Goal: Information Seeking & Learning: Learn about a topic

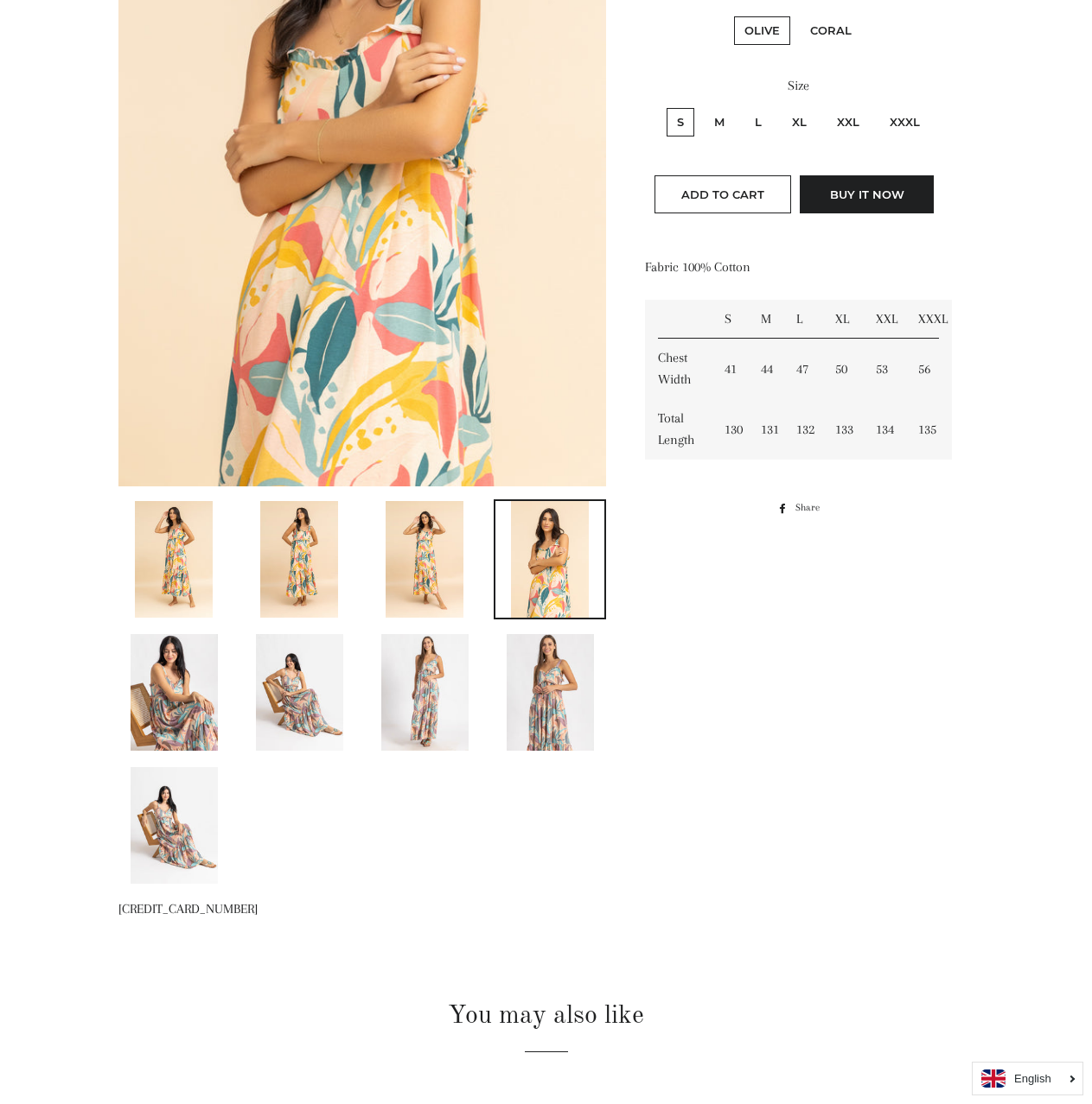
click at [443, 586] on img at bounding box center [424, 559] width 78 height 117
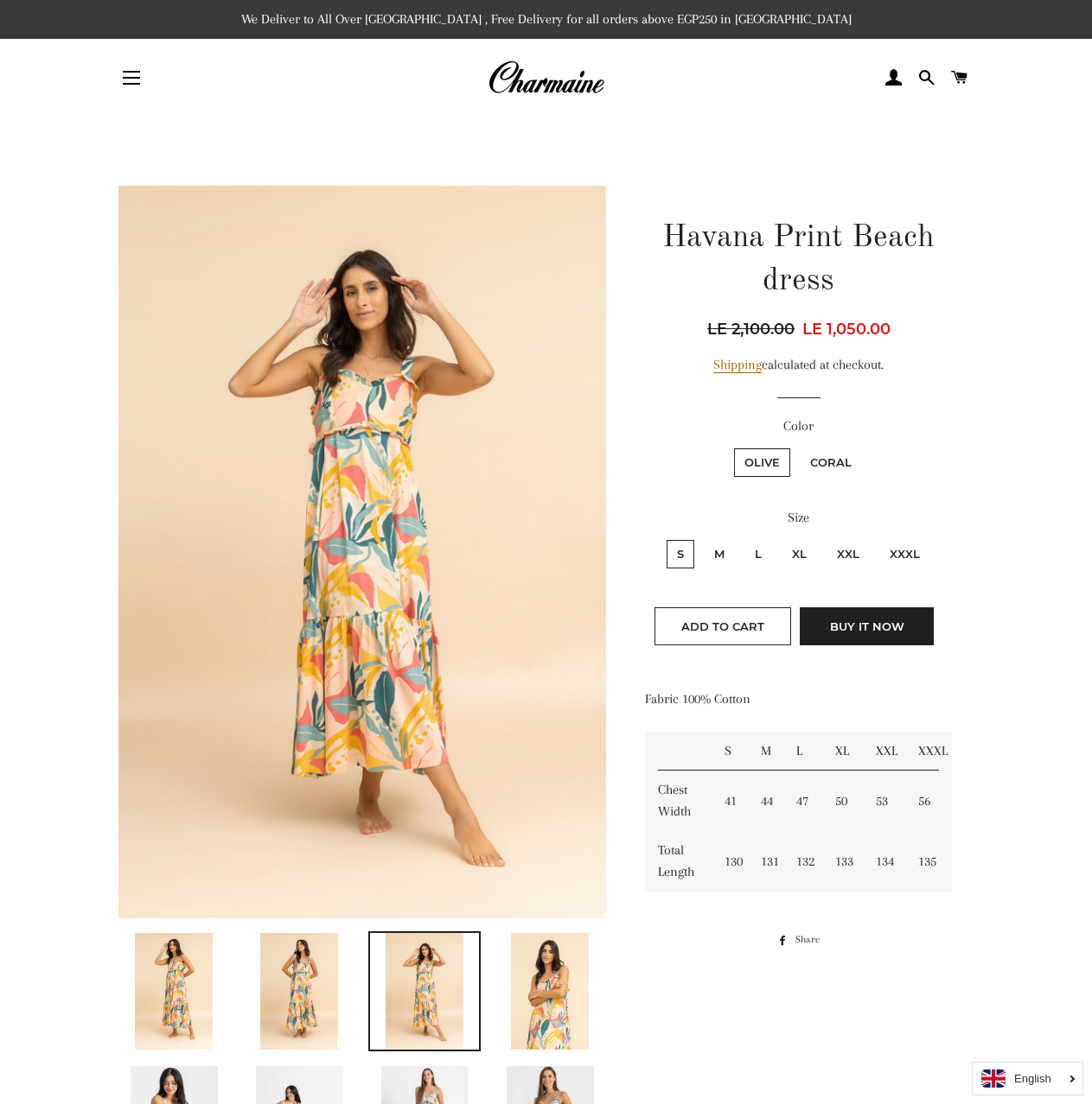
click at [899, 553] on label "XXXL" at bounding box center [904, 554] width 51 height 28
click at [878, 538] on input "XXXL" at bounding box center [877, 537] width 1 height 1
radio input "true"
click at [854, 554] on label "XXL" at bounding box center [848, 554] width 43 height 28
click at [824, 538] on input "XXL" at bounding box center [824, 537] width 1 height 1
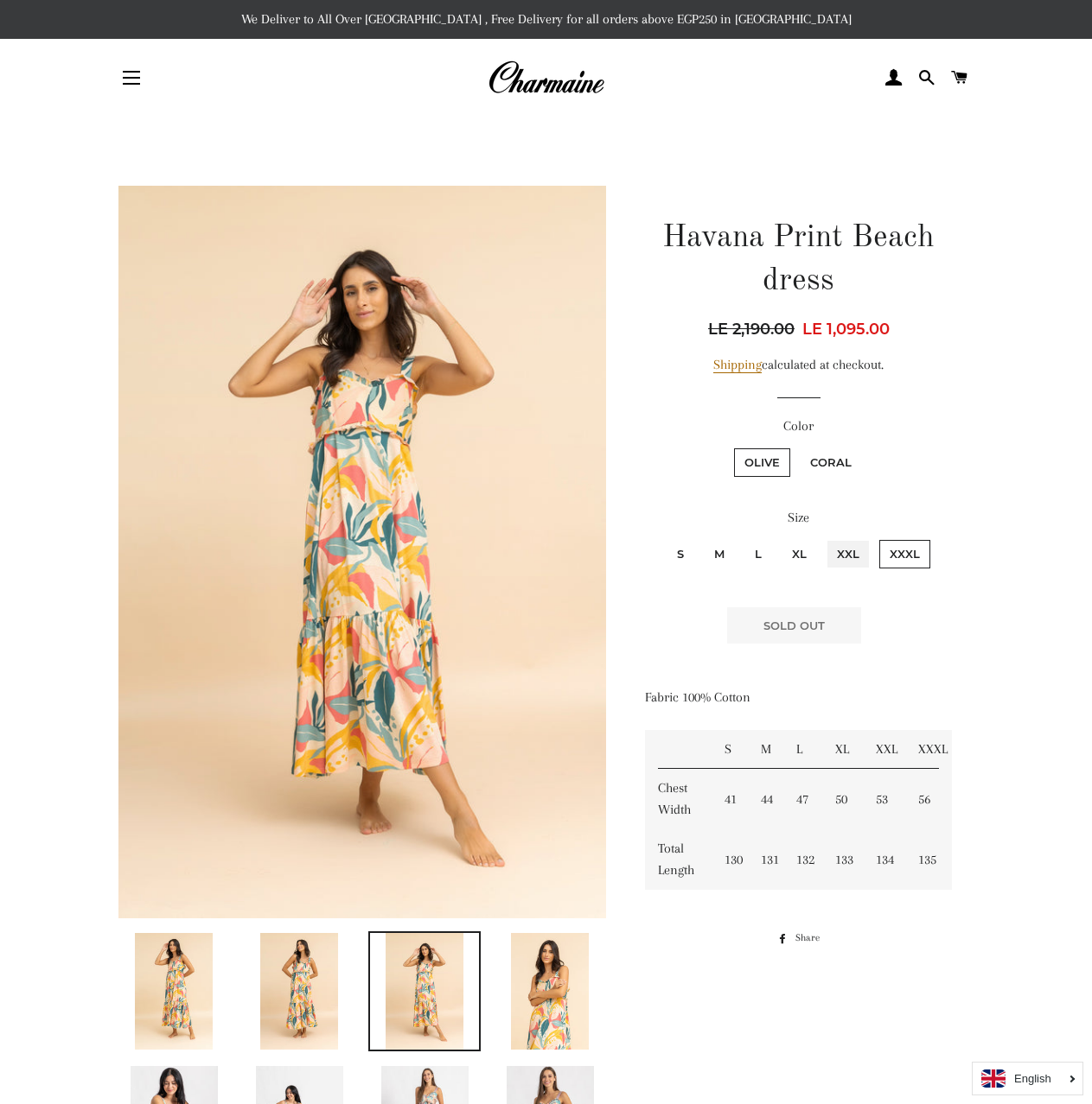
radio input "true"
click at [901, 553] on label "XXXL" at bounding box center [904, 554] width 51 height 28
click at [878, 538] on input "XXXL" at bounding box center [877, 537] width 1 height 1
radio input "true"
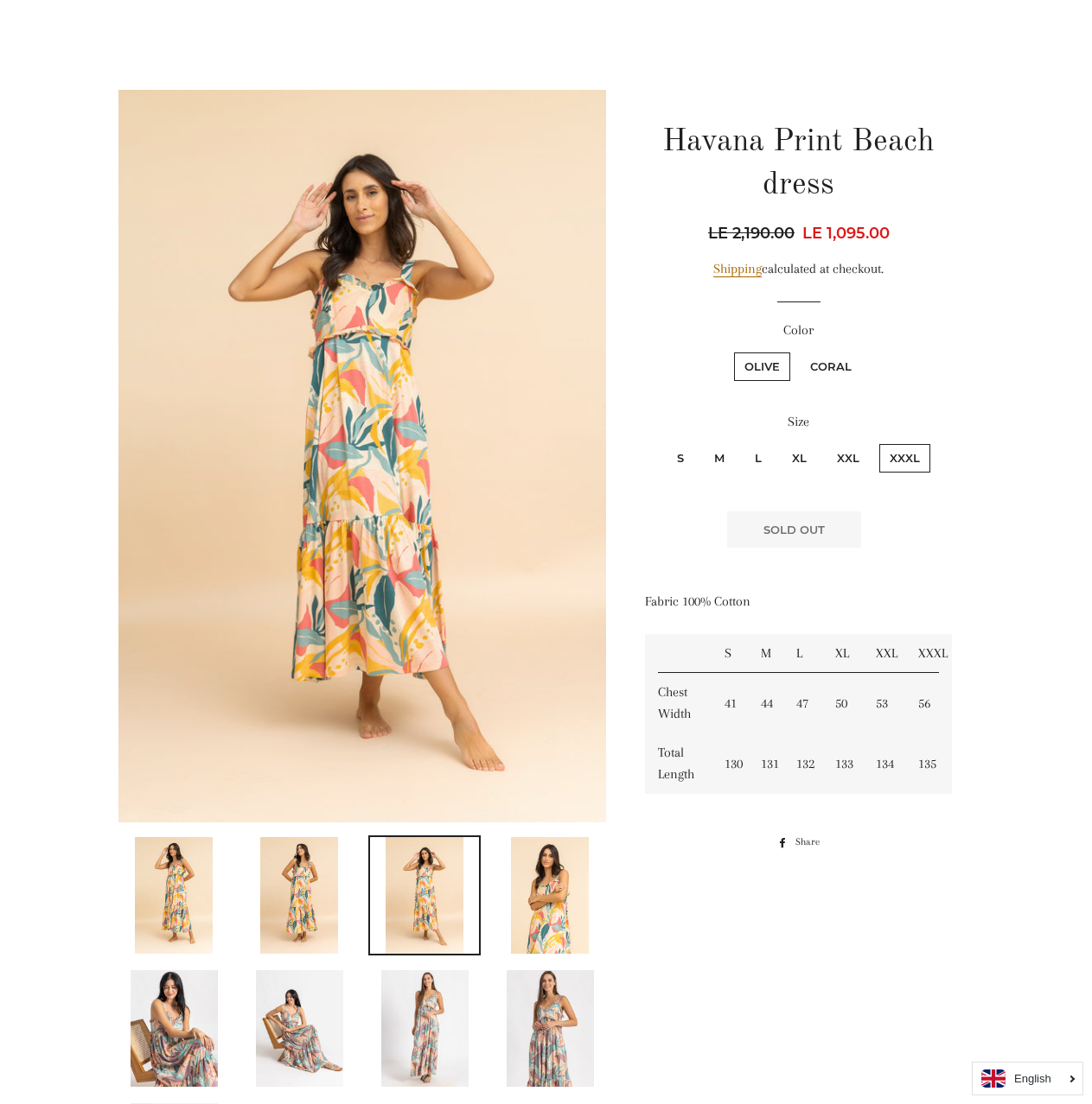
scroll to position [86, 0]
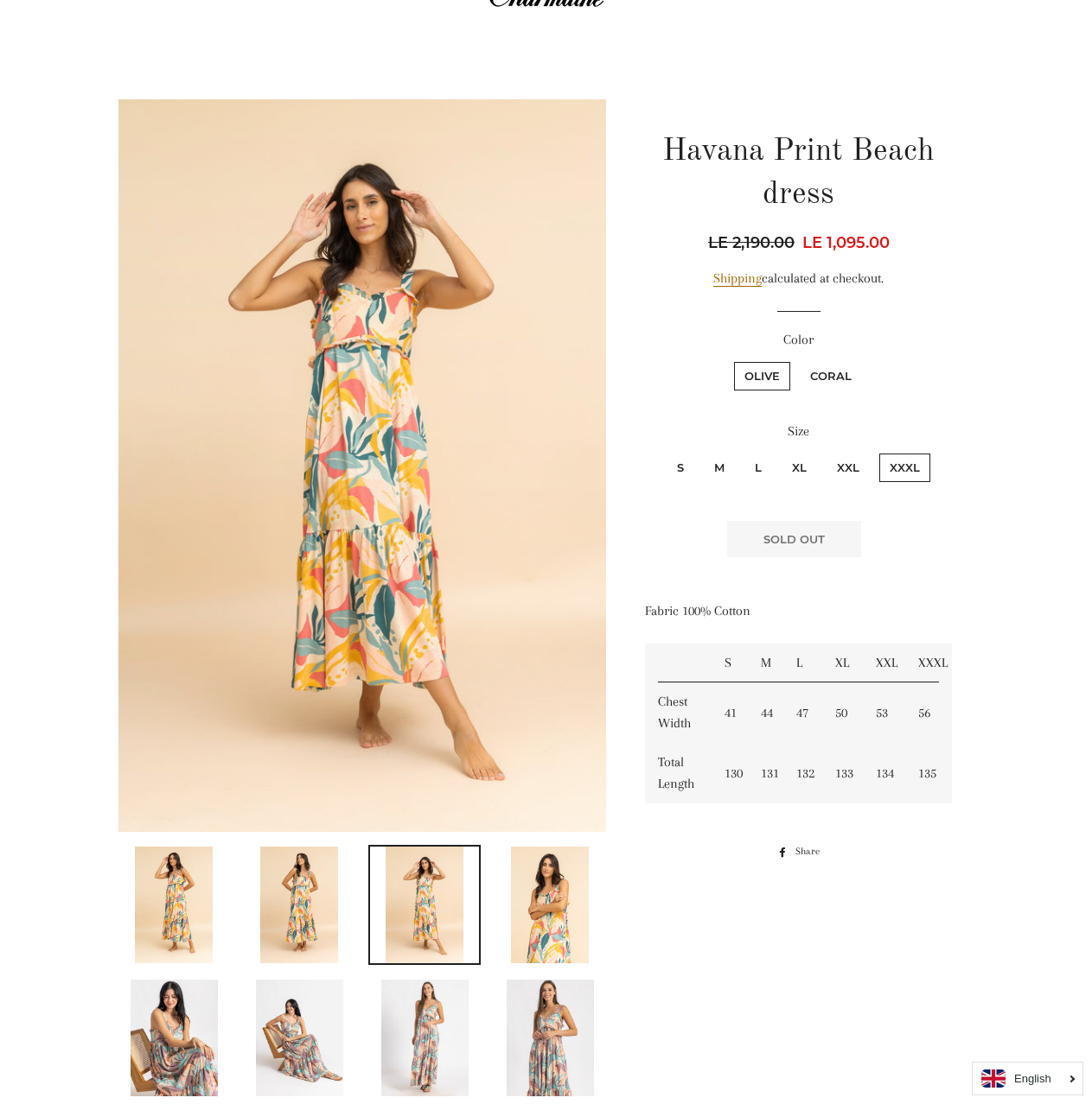
click at [283, 904] on img at bounding box center [299, 905] width 78 height 117
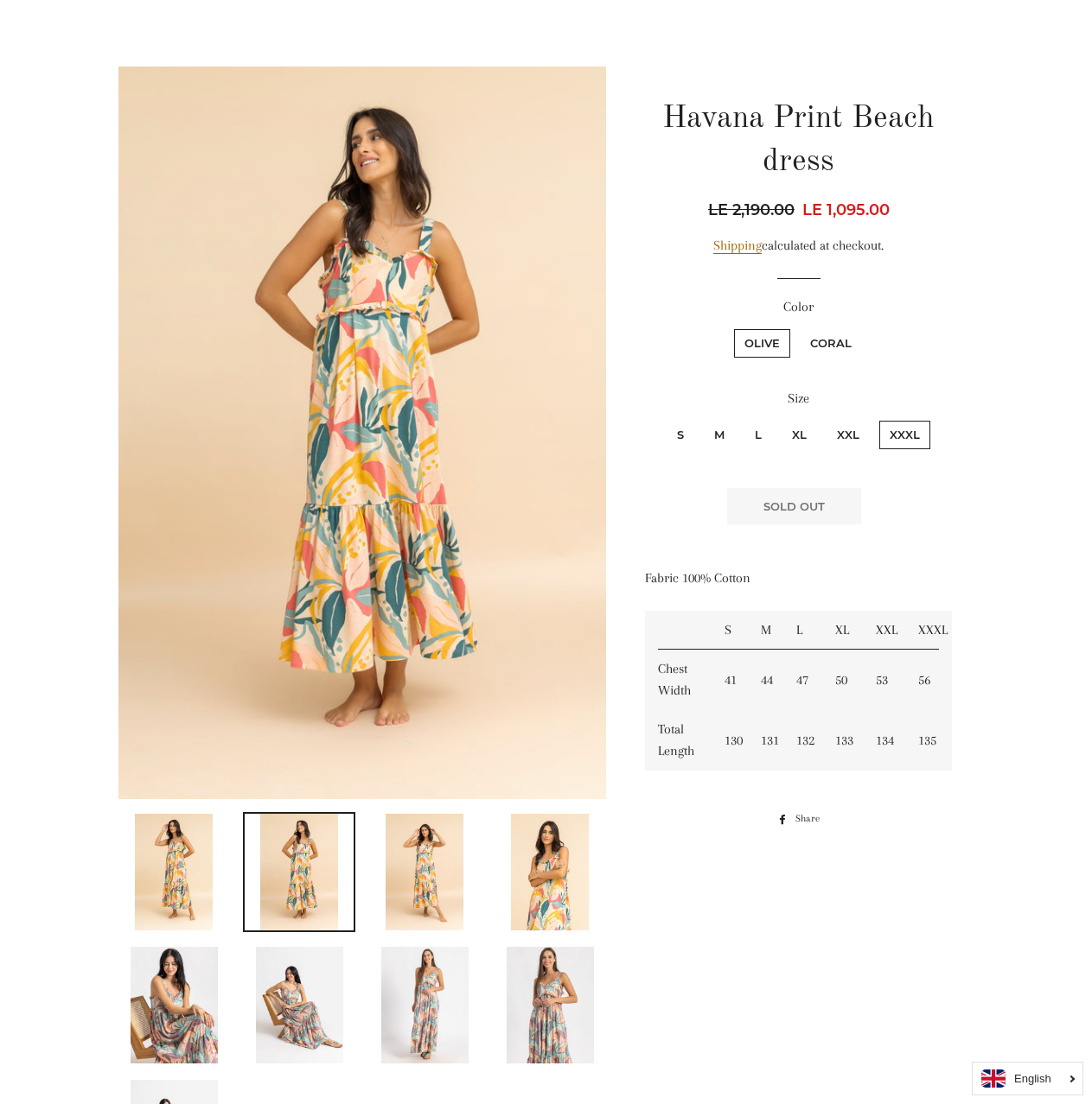
scroll to position [259, 0]
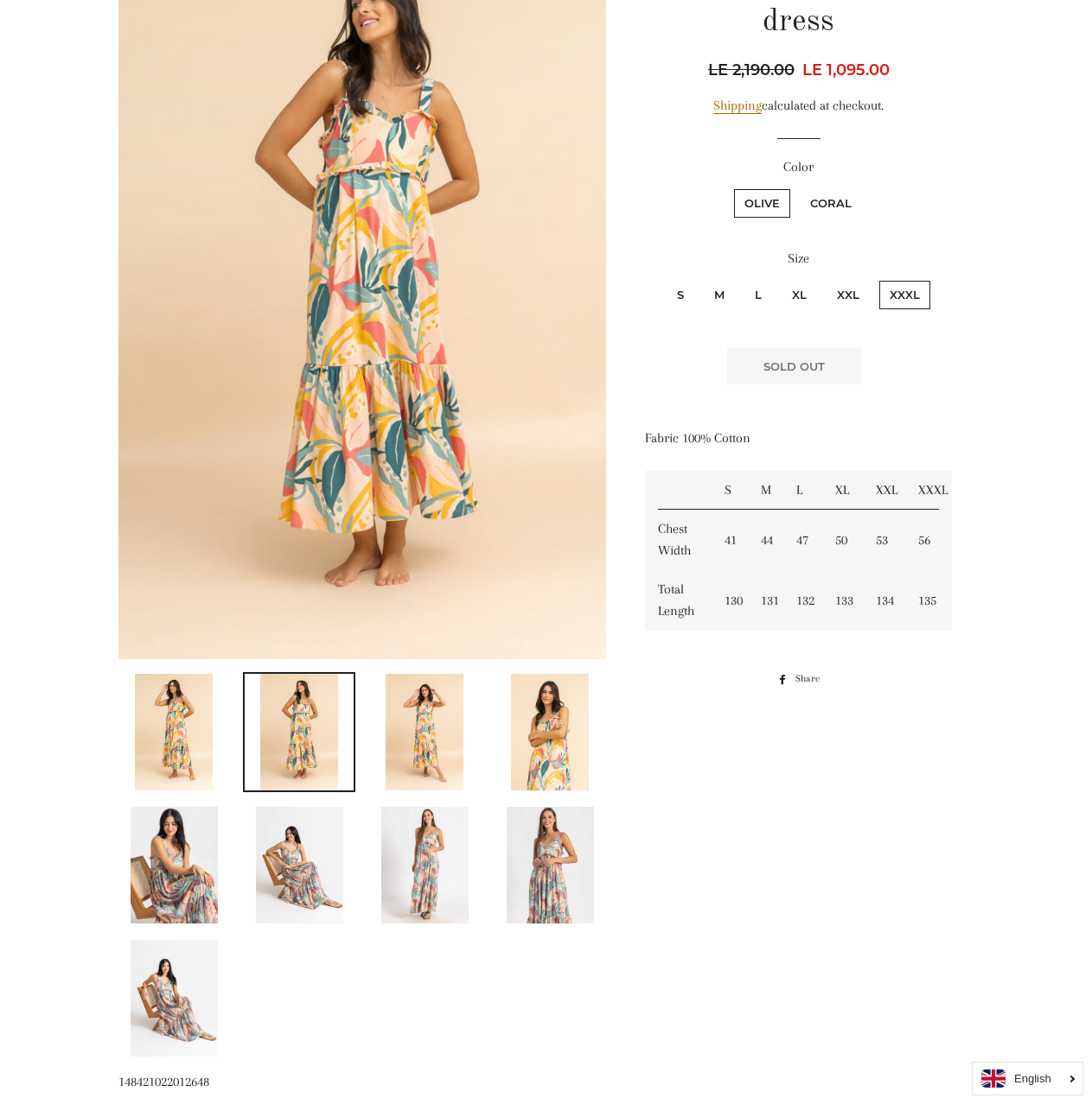
click at [429, 769] on img at bounding box center [424, 732] width 78 height 117
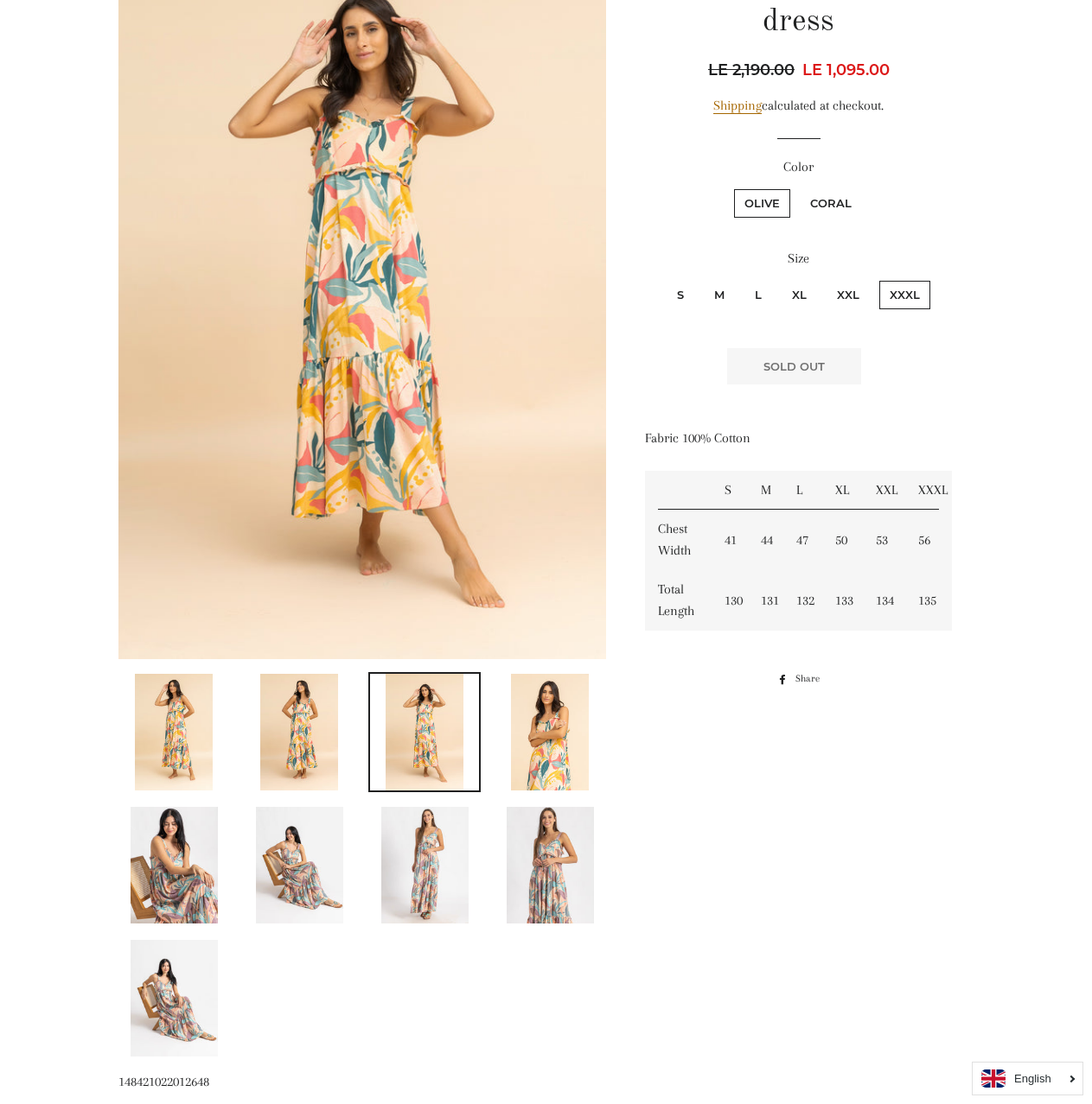
click at [429, 867] on img at bounding box center [425, 865] width 87 height 117
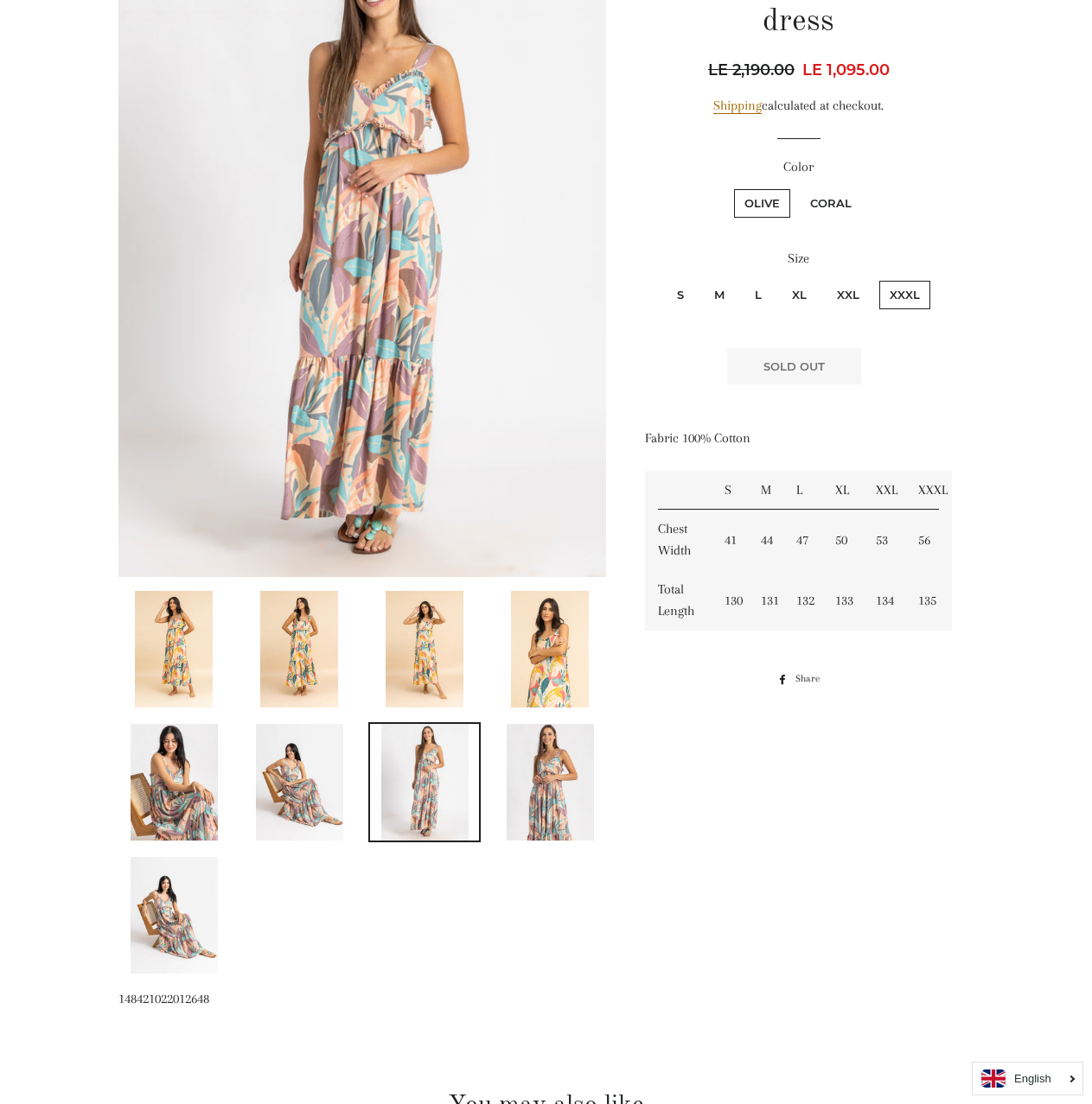
click at [305, 883] on ul at bounding box center [355, 788] width 501 height 399
click at [304, 814] on img at bounding box center [299, 783] width 87 height 117
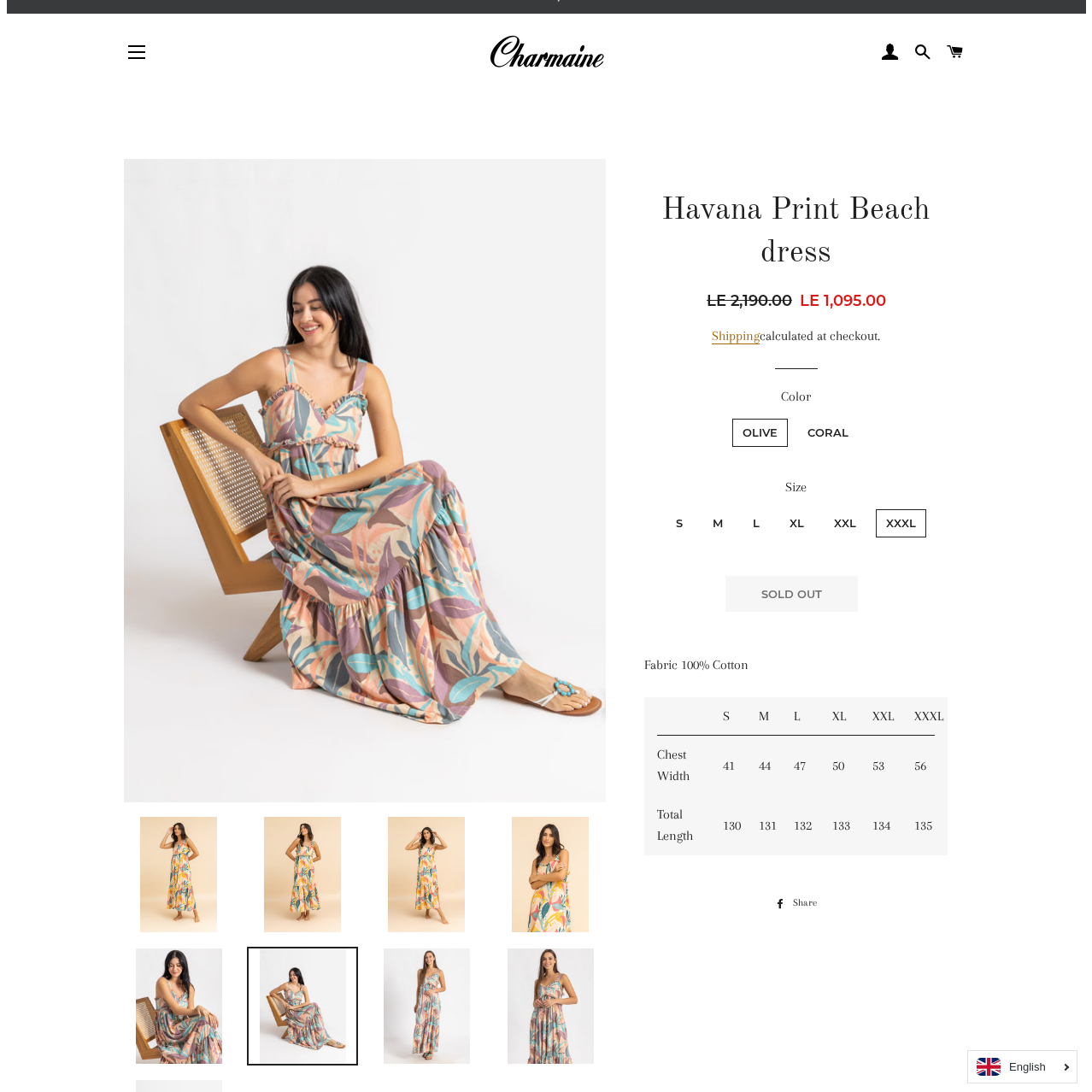
scroll to position [0, 0]
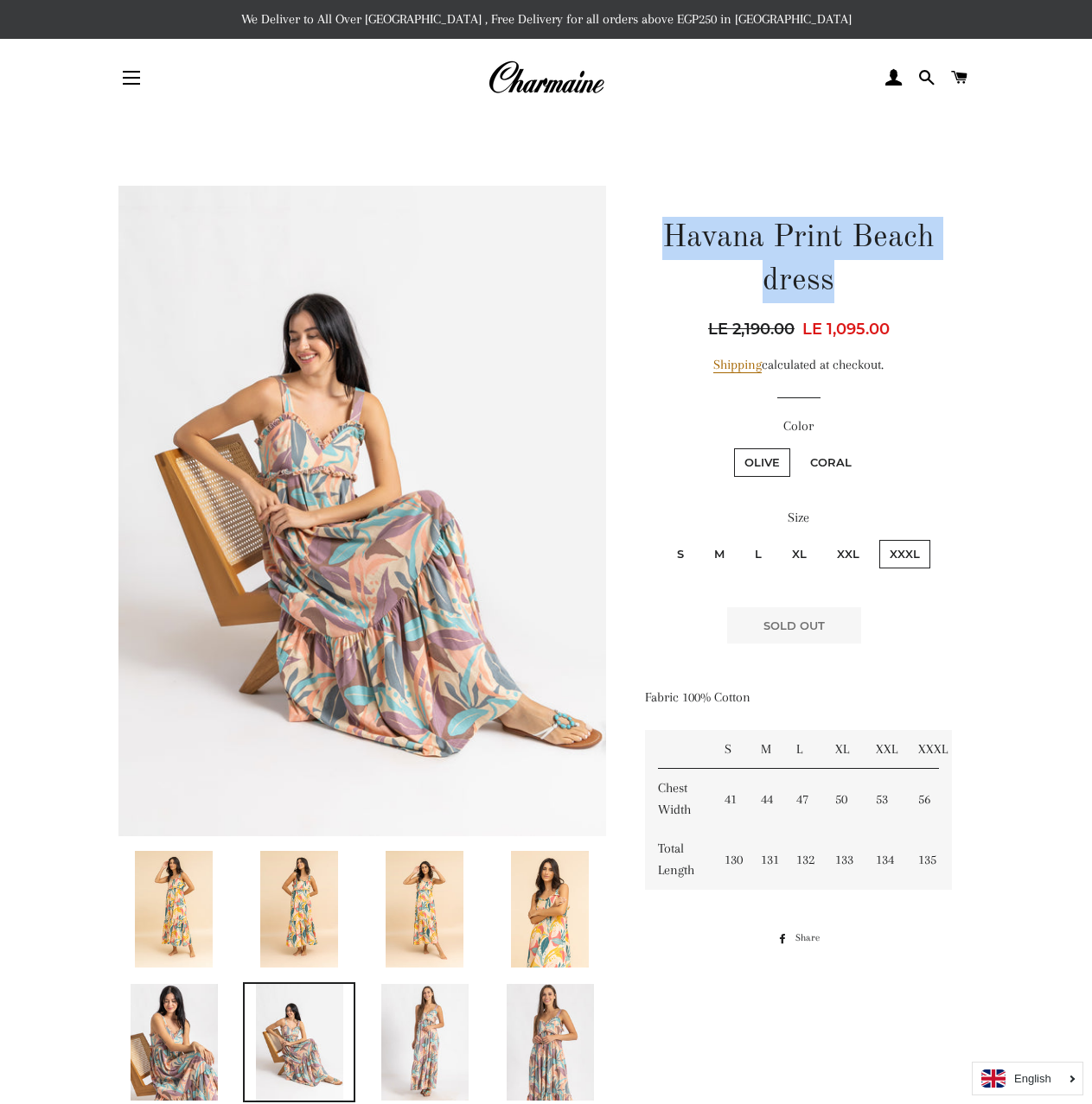
drag, startPoint x: 671, startPoint y: 239, endPoint x: 883, endPoint y: 286, distance: 217.1
click at [883, 286] on h1 "Havana Print Beach dress" at bounding box center [798, 260] width 307 height 87
copy h1 "Havana Print Beach dress"
click at [140, 72] on button "Site navigation" at bounding box center [132, 78] width 43 height 43
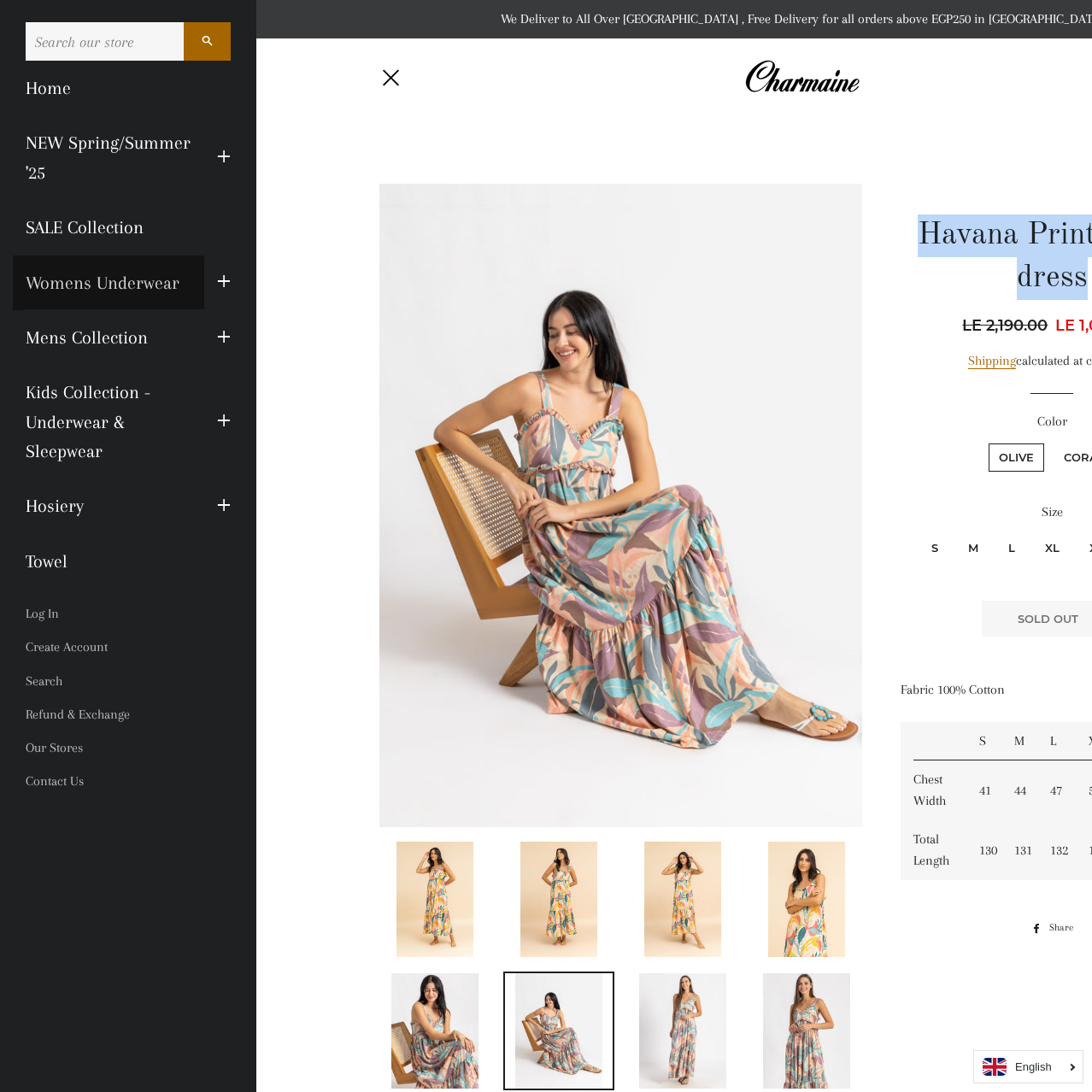
click at [68, 276] on link "Womens Underwear" at bounding box center [109, 283] width 191 height 55
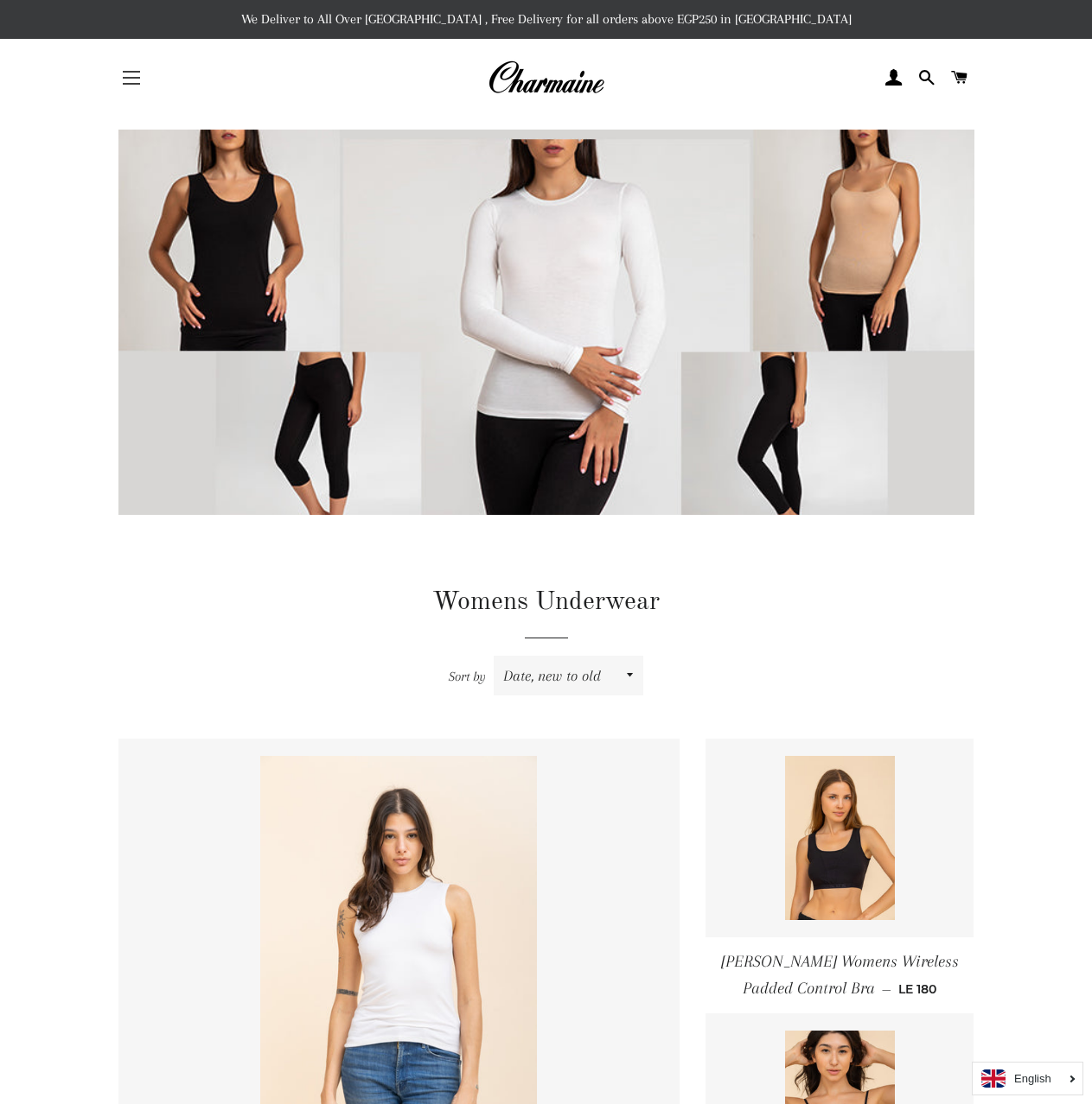
click at [123, 75] on button "Site navigation" at bounding box center [132, 78] width 43 height 43
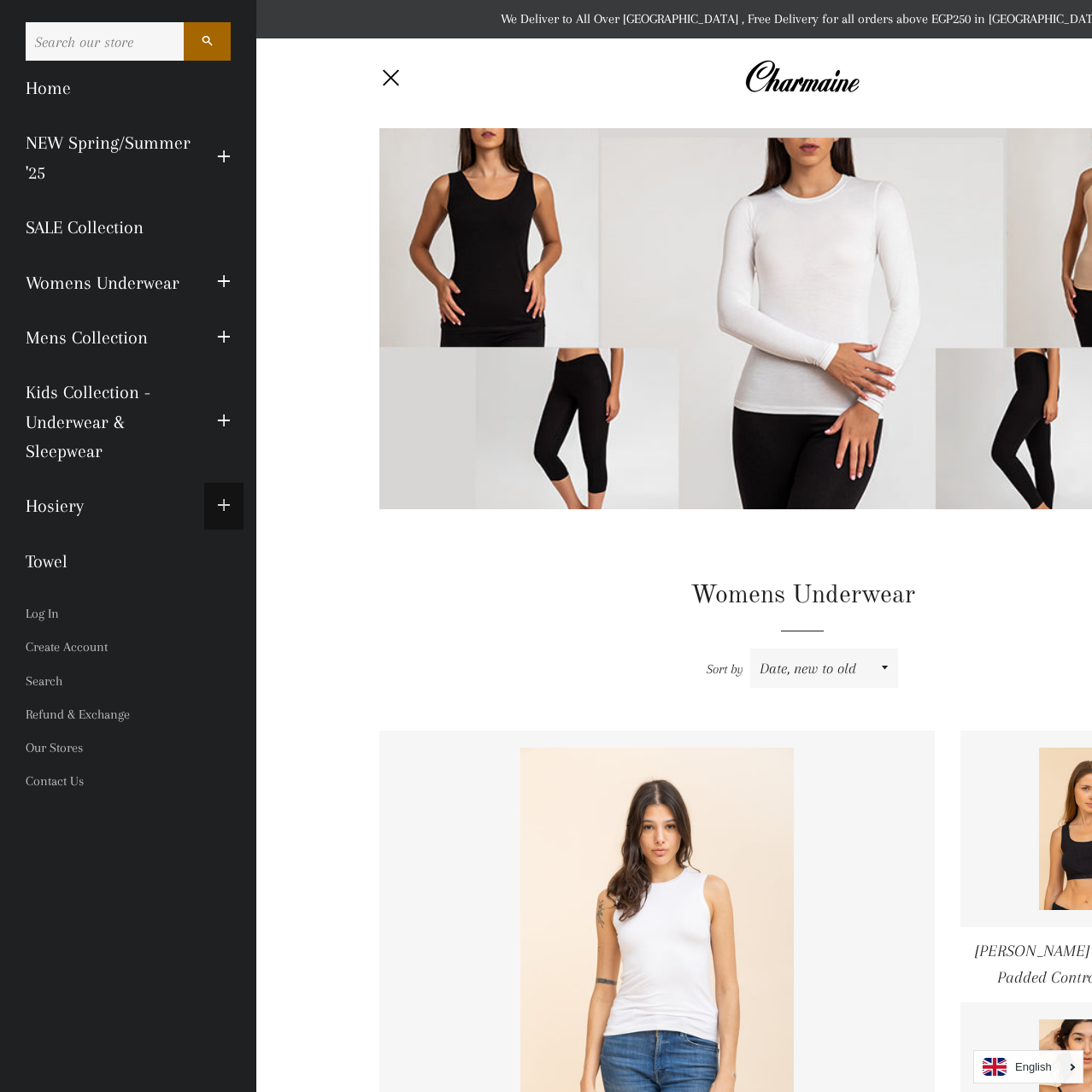
click at [230, 509] on button "Expand submenu Hosiery Collapse submenu Hosiery" at bounding box center [224, 507] width 39 height 47
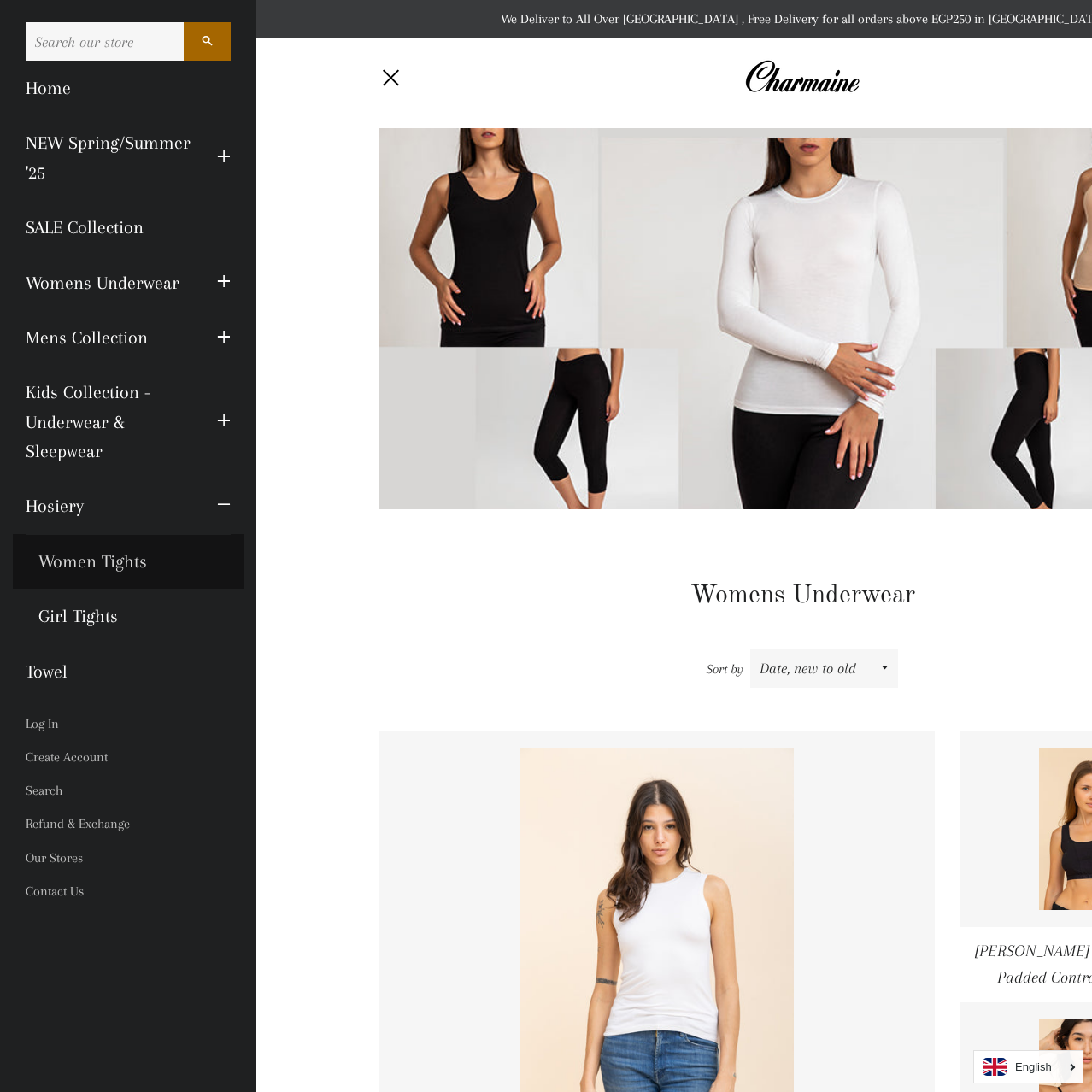
click at [132, 559] on link "Women Tights" at bounding box center [128, 561] width 230 height 55
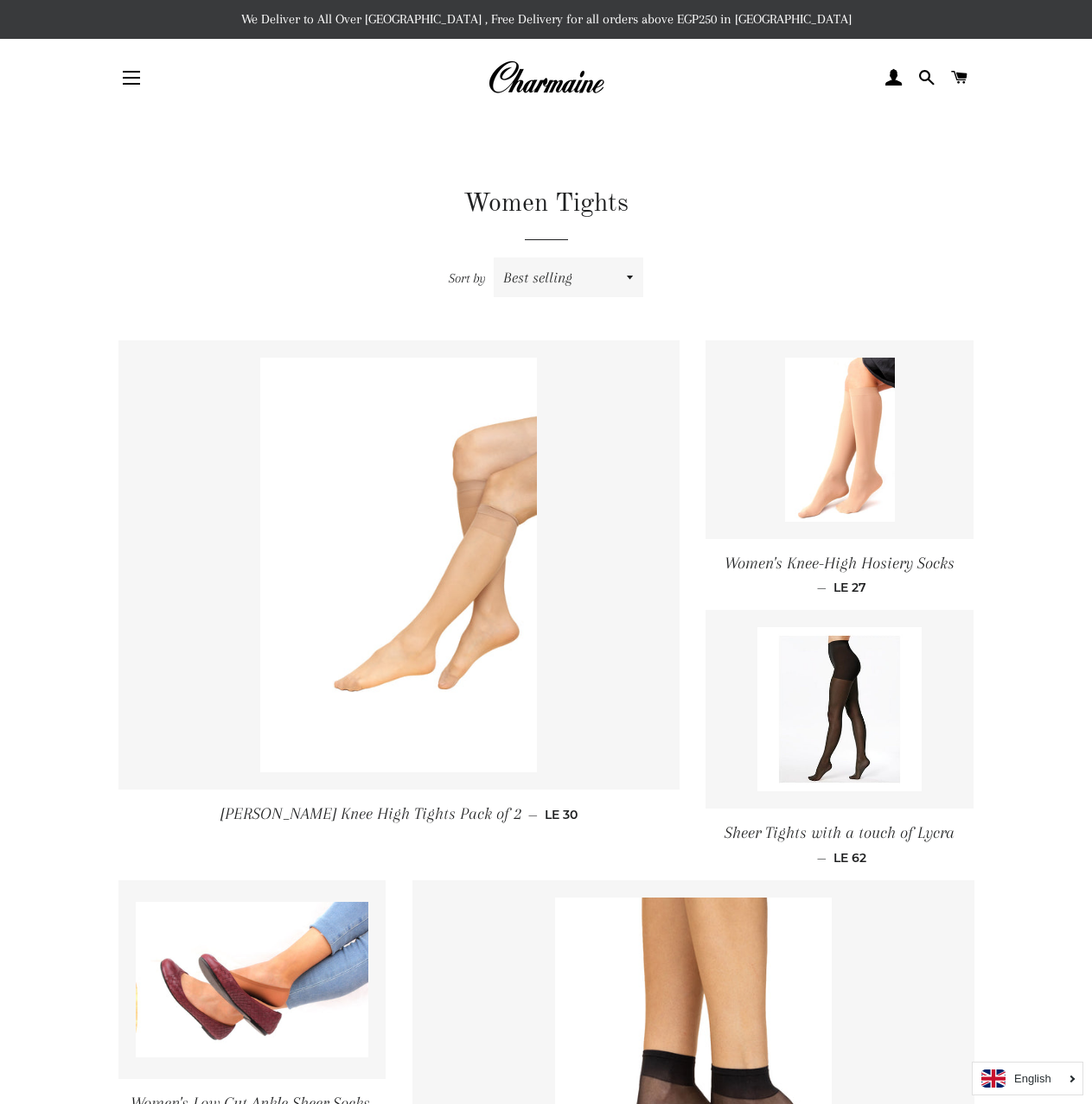
click at [156, 86] on div "Site navigation" at bounding box center [190, 77] width 143 height 52
click at [138, 82] on button "Site navigation" at bounding box center [132, 78] width 43 height 43
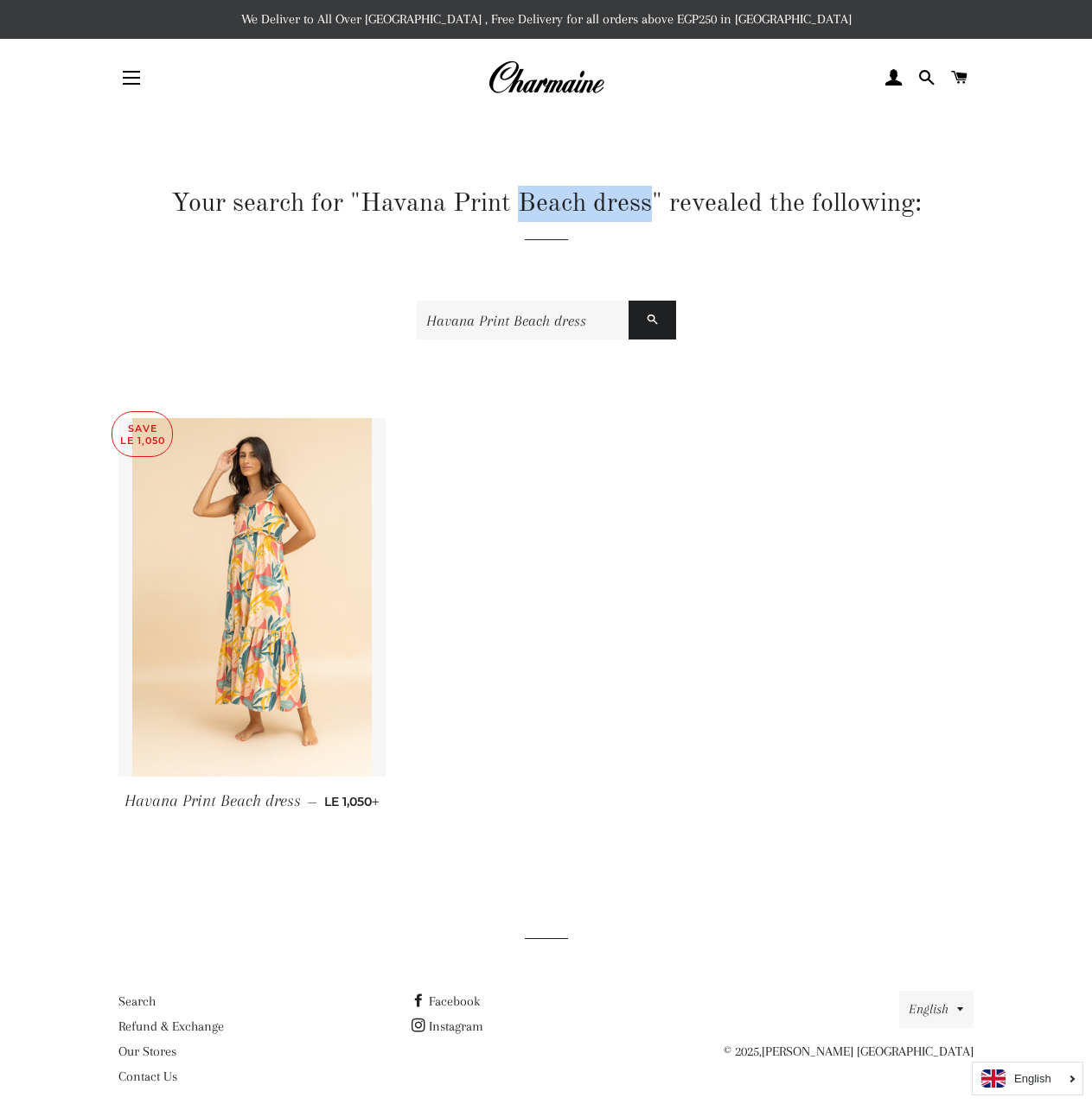
drag, startPoint x: 522, startPoint y: 205, endPoint x: 647, endPoint y: 209, distance: 125.1
click at [647, 209] on h1 "Your search for "Havana Print Beach dress" revealed the following:" at bounding box center [546, 204] width 856 height 37
click at [654, 209] on h1 "Your search for "Havana Print Beach dress" revealed the following:" at bounding box center [546, 204] width 856 height 37
copy h1 "Beach dress"
click at [147, 83] on button "Site navigation" at bounding box center [132, 78] width 43 height 43
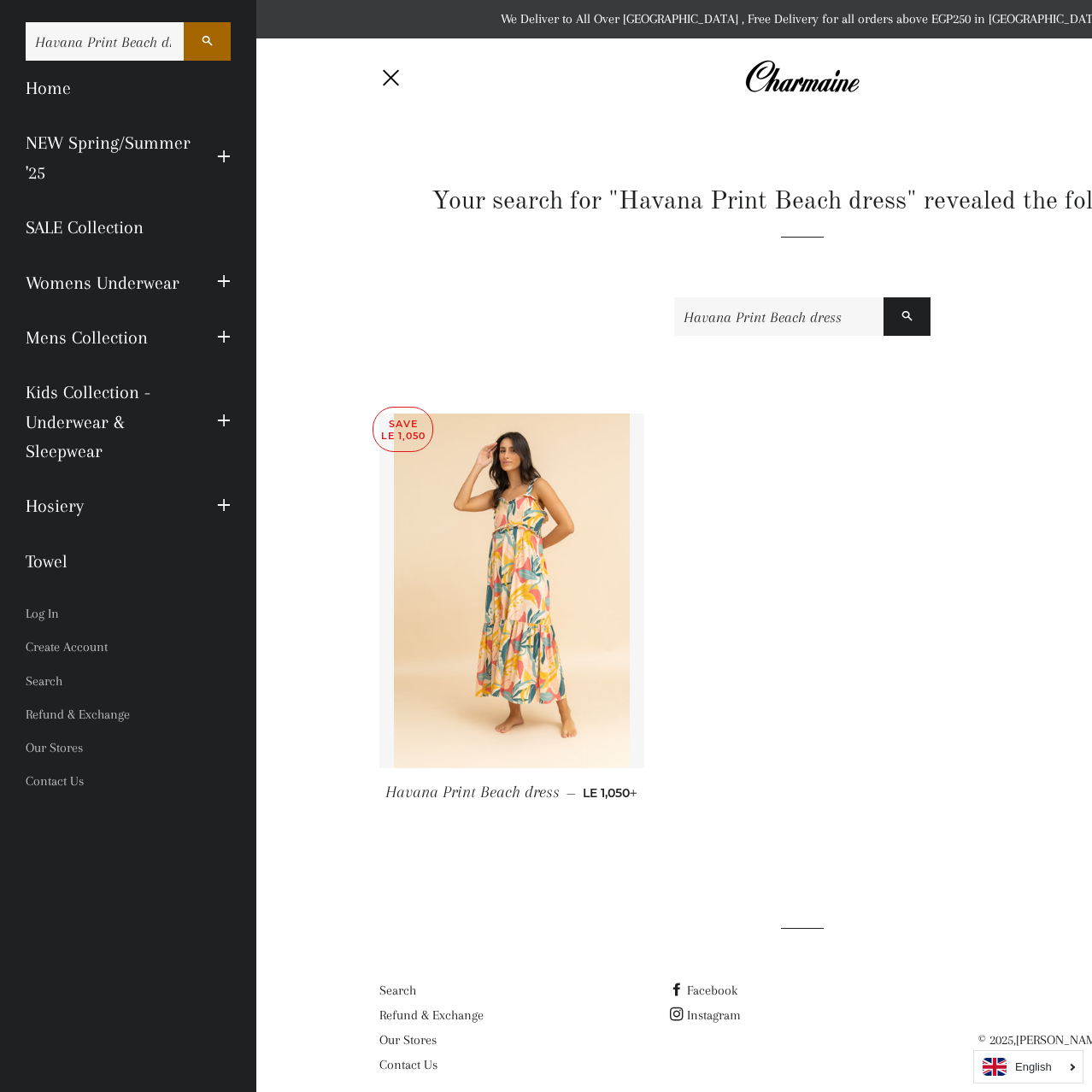
click at [121, 48] on input "Havana Print Beach dress" at bounding box center [105, 41] width 158 height 38
paste input "Search our store"
type input "Beach dress"
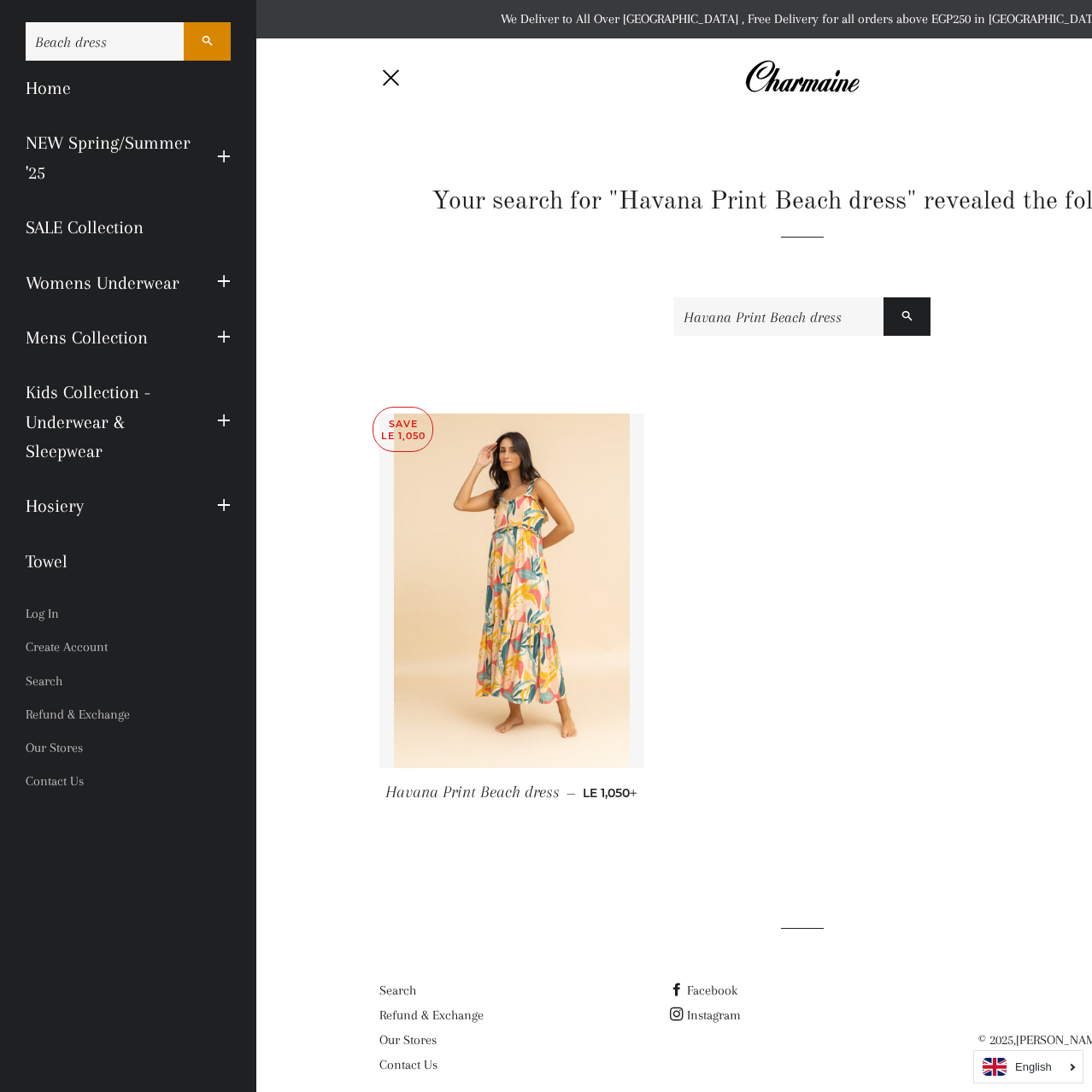
click at [218, 52] on button "Search" at bounding box center [207, 41] width 47 height 38
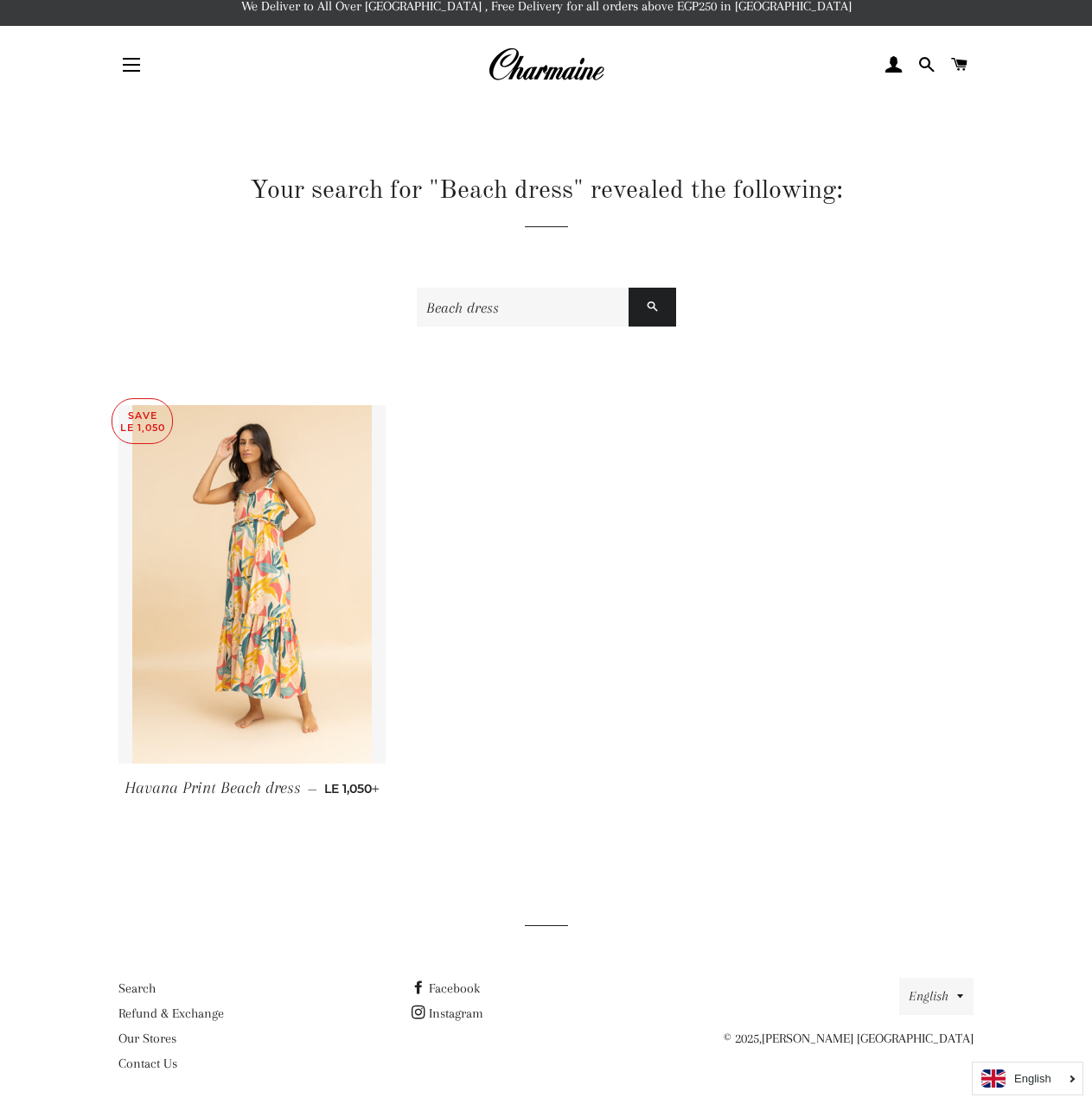
scroll to position [23, 0]
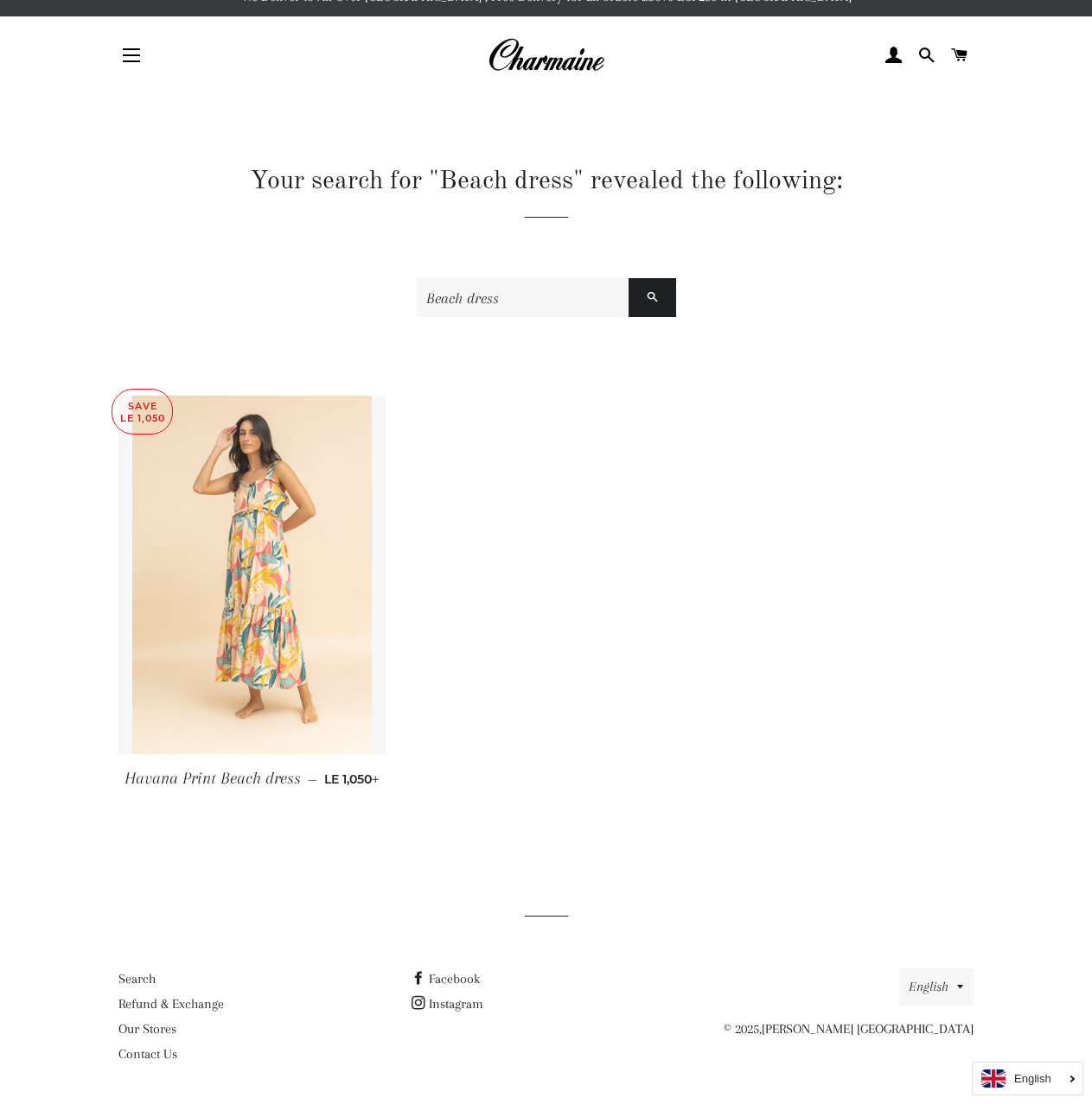
click at [238, 565] on img at bounding box center [252, 575] width 240 height 359
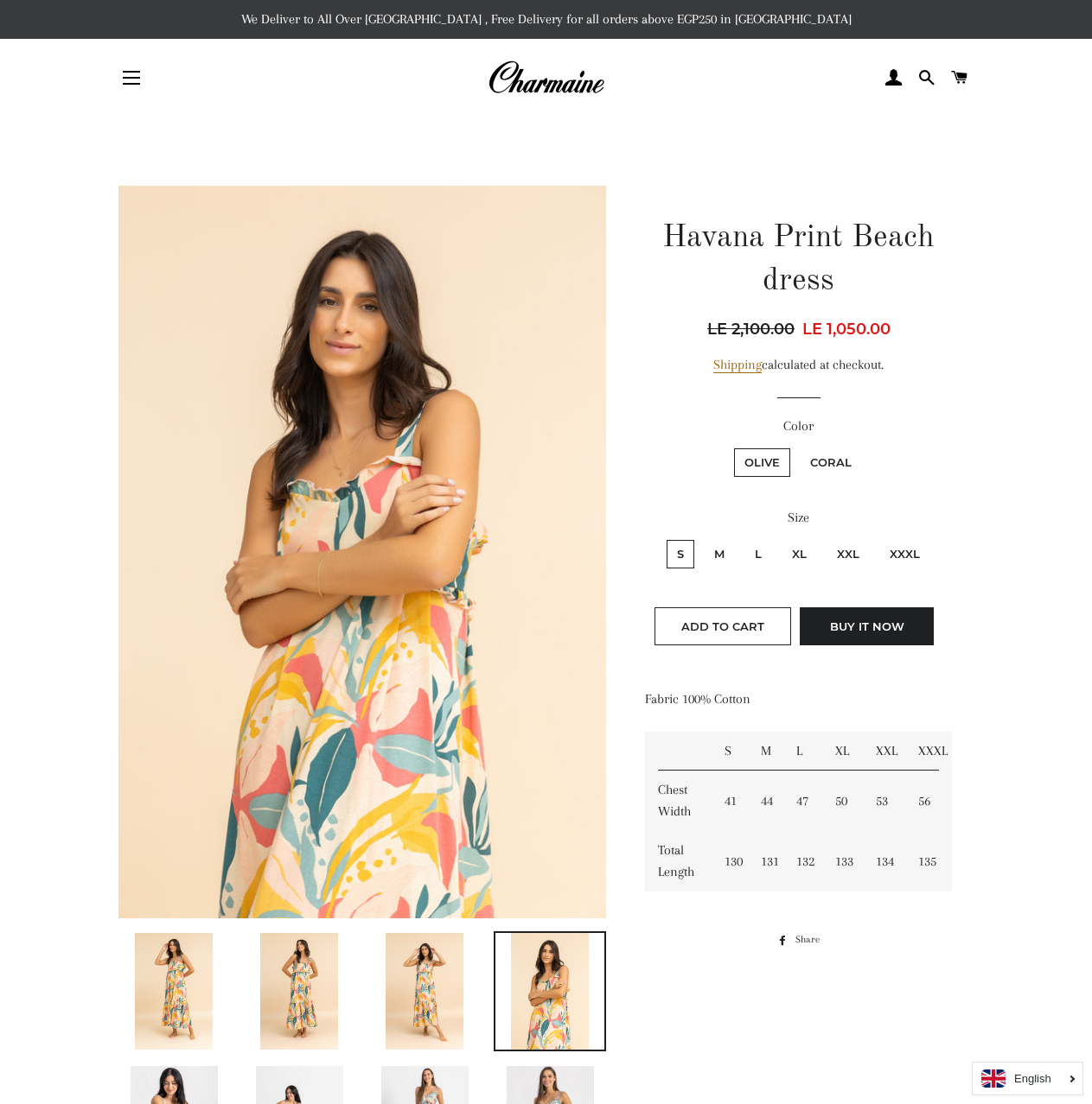
scroll to position [519, 0]
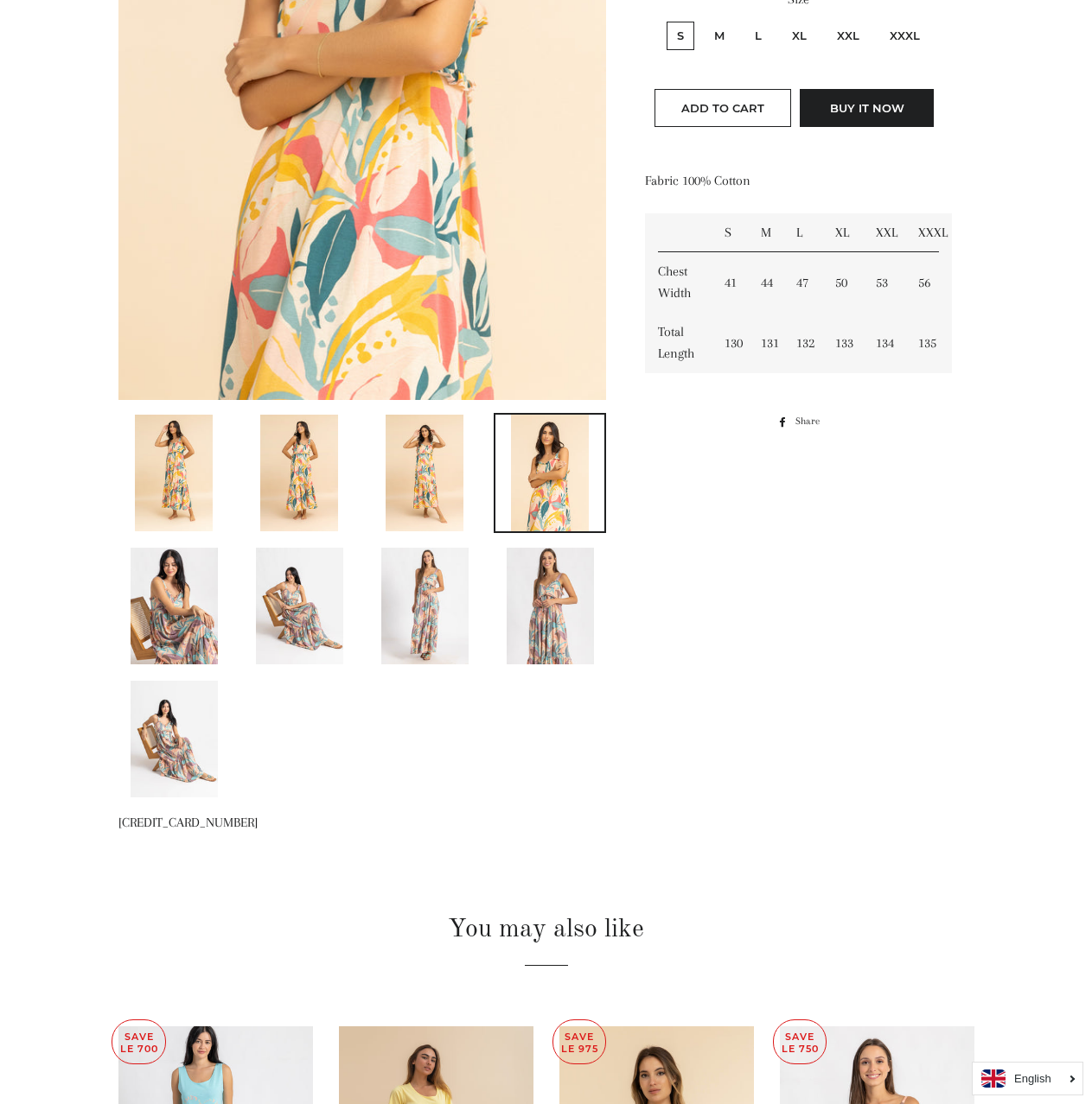
click at [450, 620] on img at bounding box center [425, 606] width 87 height 117
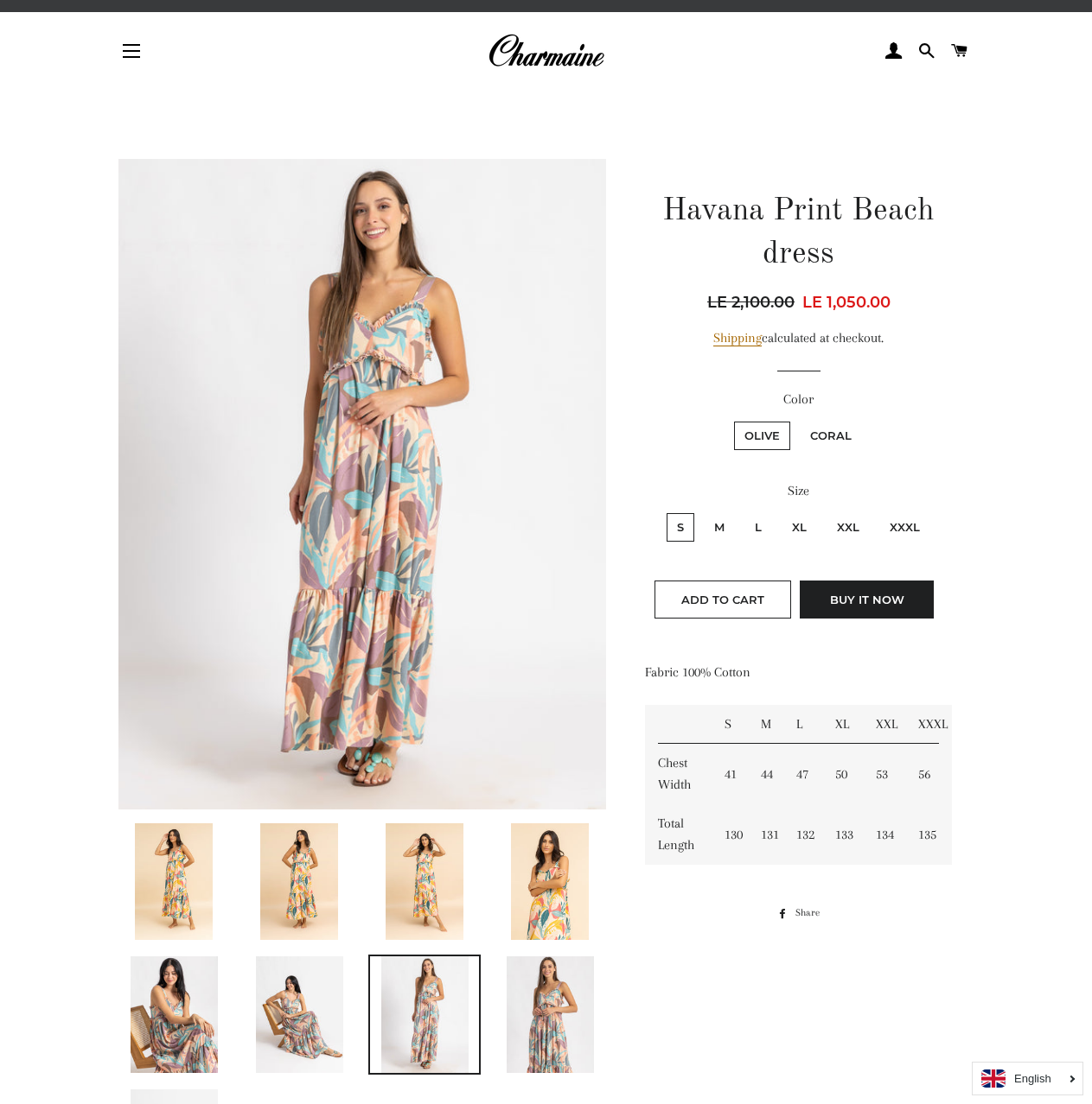
scroll to position [0, 0]
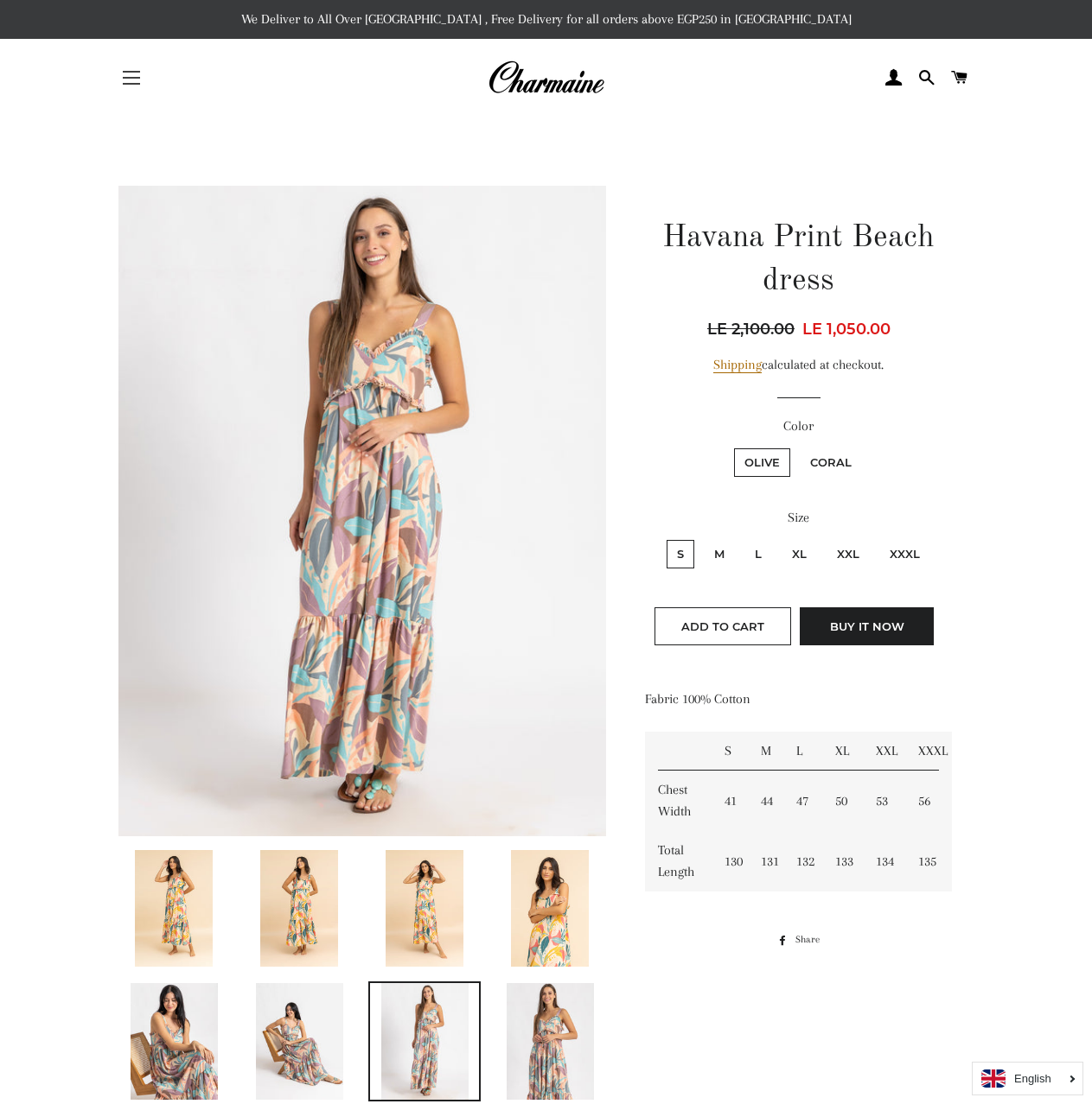
click at [142, 84] on button "Site navigation" at bounding box center [132, 78] width 43 height 43
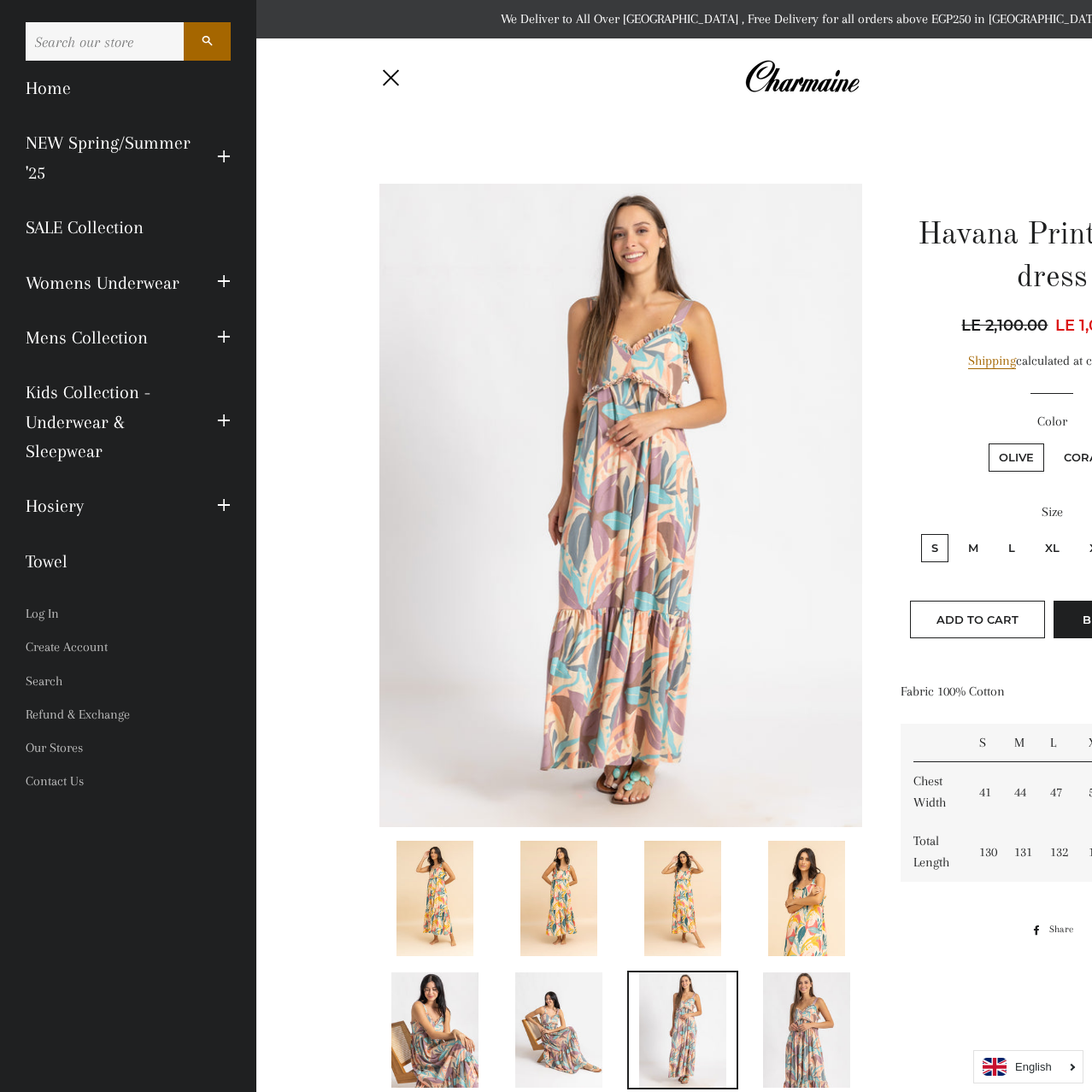
click at [103, 34] on input "Search our store" at bounding box center [105, 41] width 158 height 38
click at [374, 70] on button "Site navigation" at bounding box center [392, 77] width 43 height 43
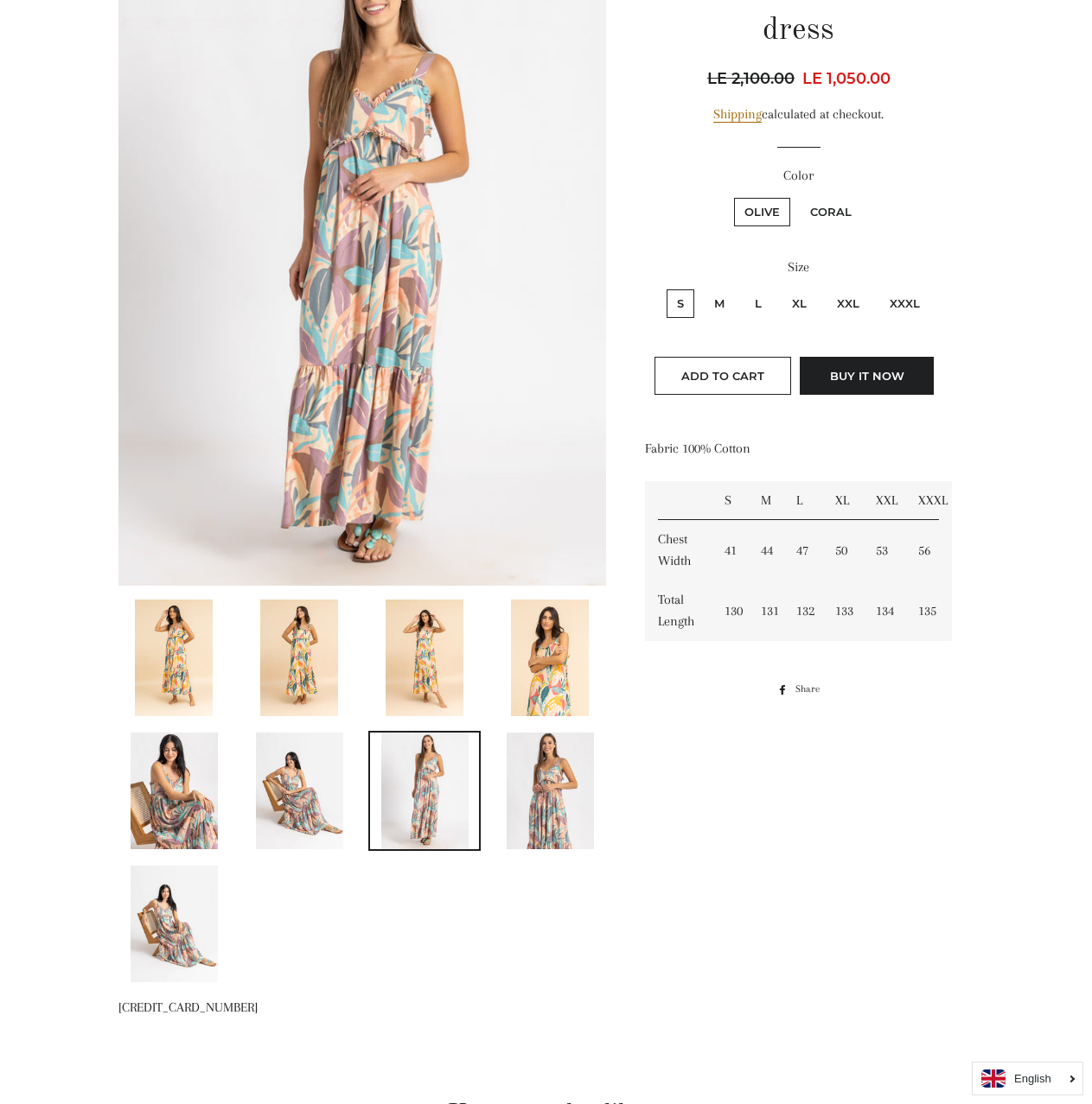
scroll to position [259, 0]
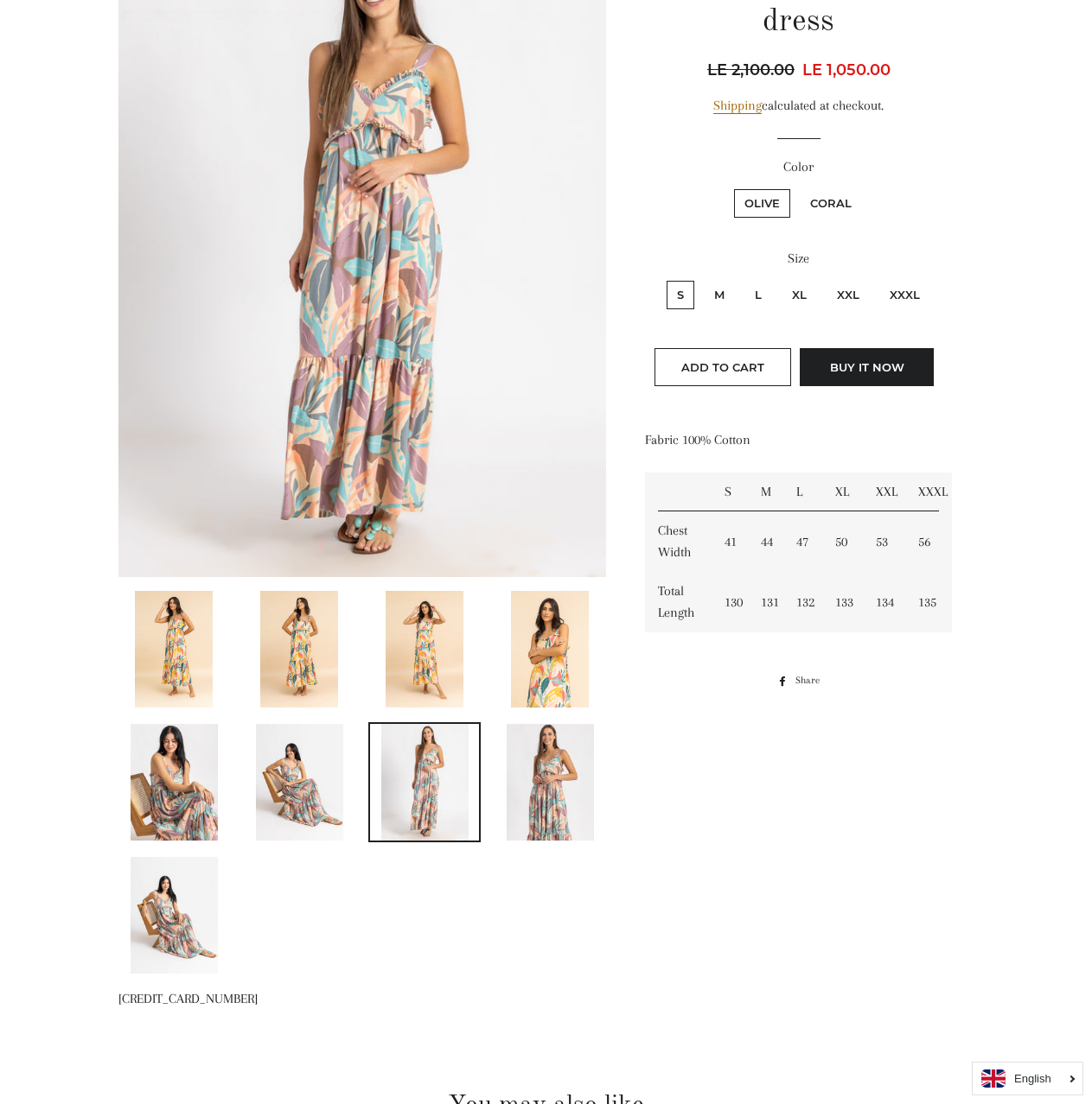
click at [877, 536] on td "53" at bounding box center [883, 542] width 41 height 60
drag, startPoint x: 915, startPoint y: 534, endPoint x: 936, endPoint y: 536, distance: 21.1
click at [936, 536] on td "56" at bounding box center [928, 542] width 48 height 60
click at [924, 586] on td "135" at bounding box center [928, 602] width 48 height 60
click at [923, 601] on td "135" at bounding box center [928, 602] width 48 height 60
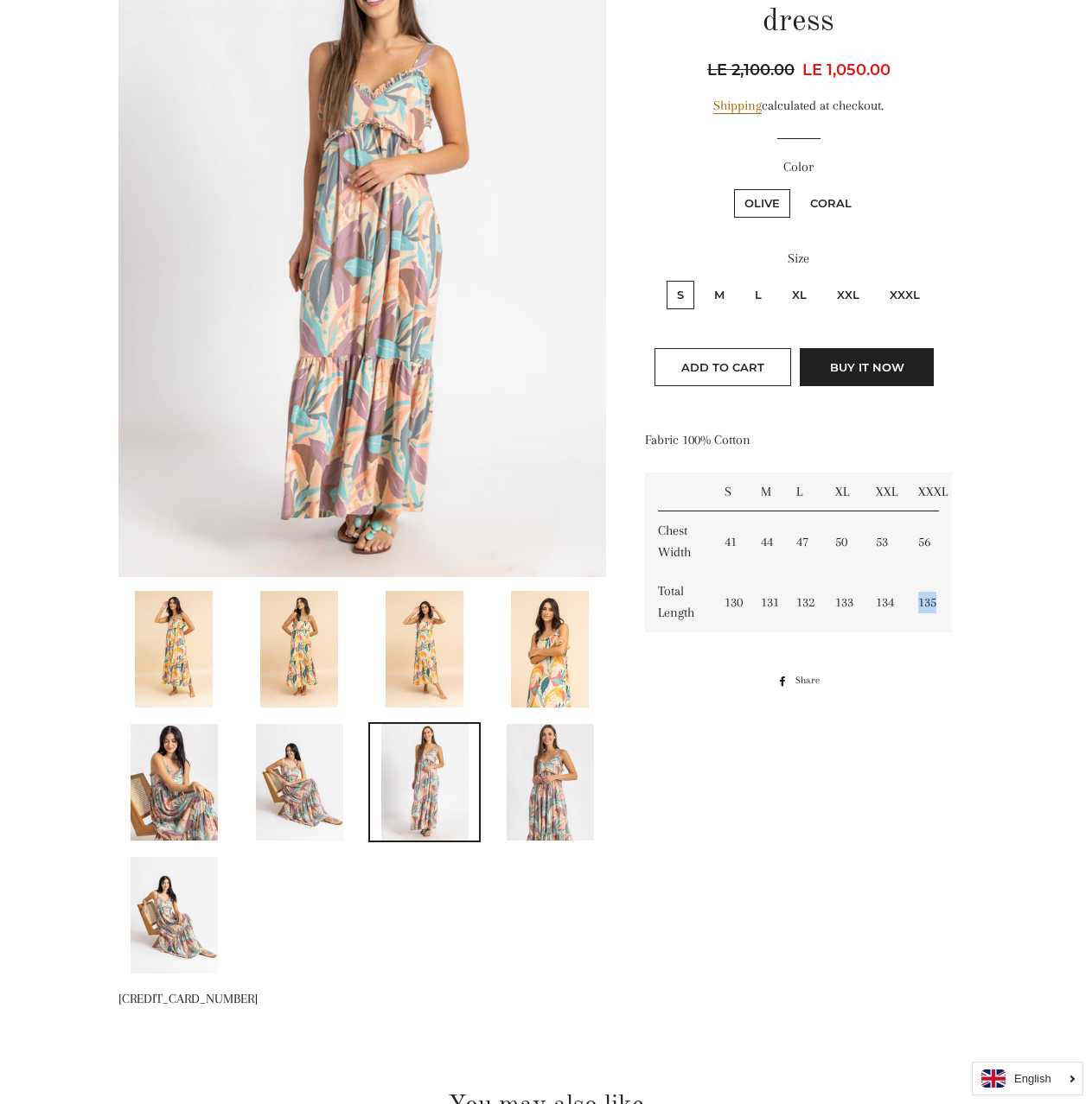
click at [923, 601] on td "135" at bounding box center [928, 602] width 48 height 60
click at [935, 603] on td "135" at bounding box center [928, 602] width 48 height 60
click at [932, 599] on td "135" at bounding box center [928, 602] width 48 height 60
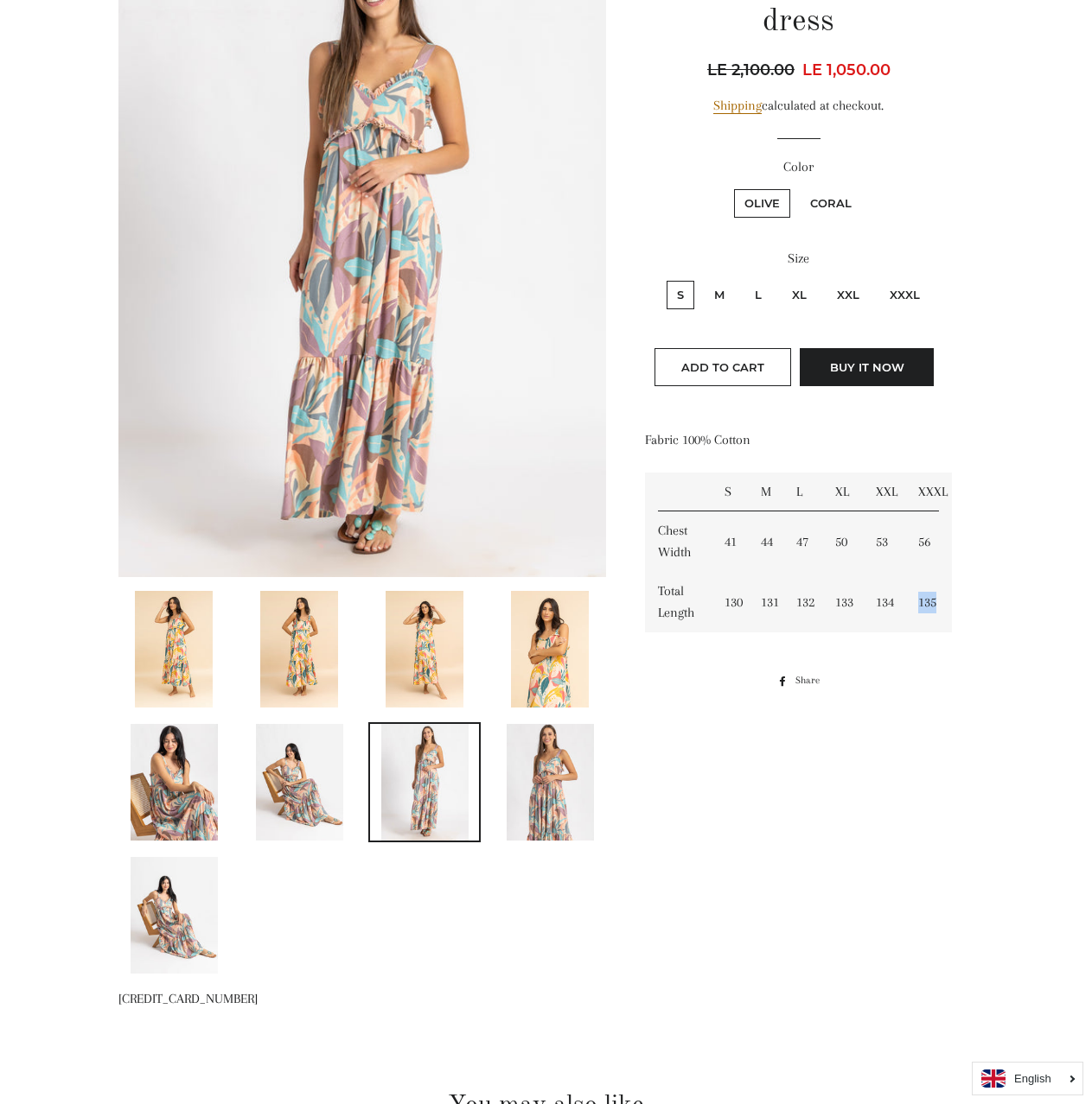
click at [932, 599] on td "135" at bounding box center [928, 602] width 48 height 60
click at [933, 609] on td "135" at bounding box center [928, 602] width 48 height 60
click at [935, 613] on td "135" at bounding box center [928, 602] width 48 height 60
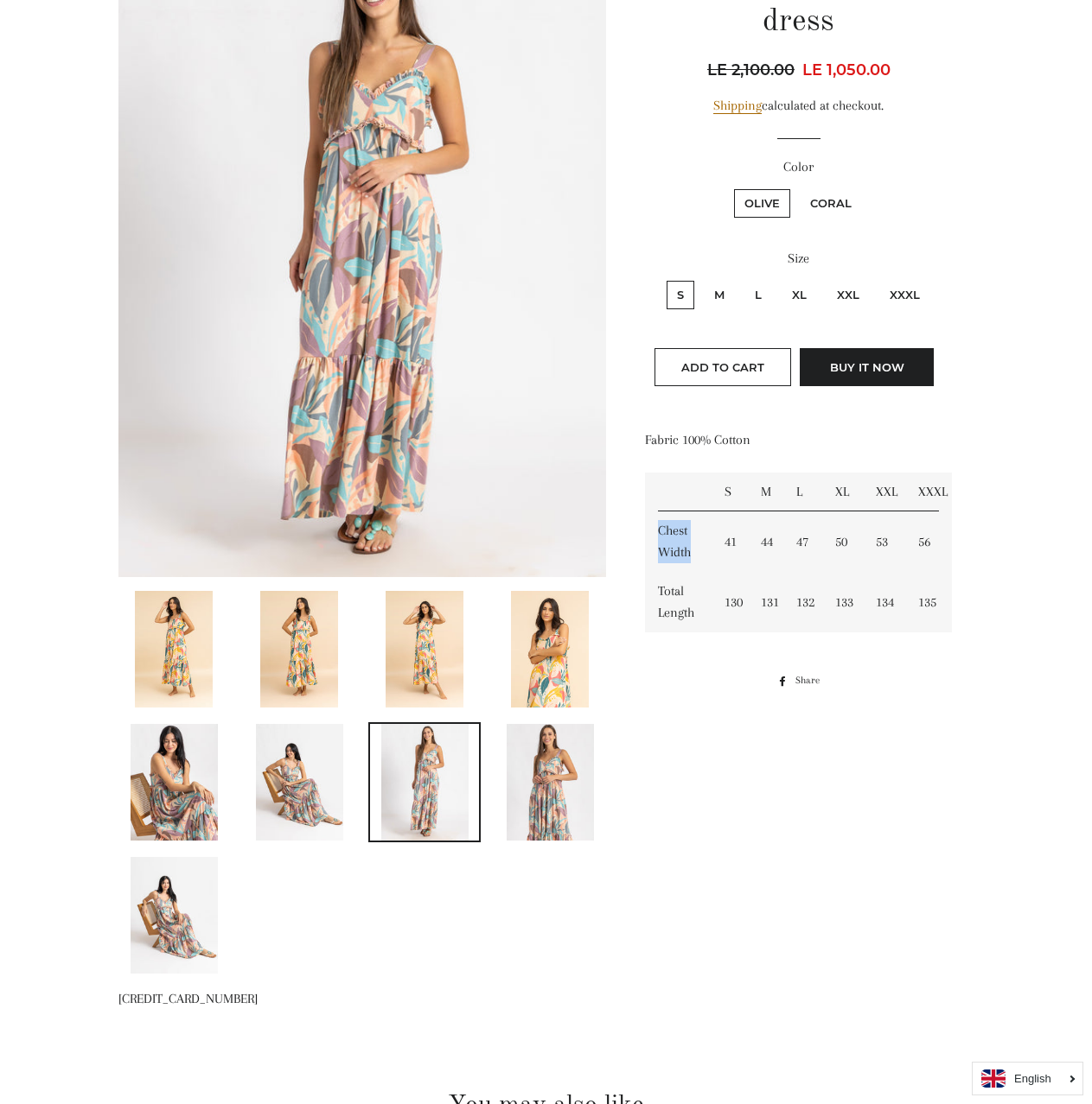
drag, startPoint x: 655, startPoint y: 530, endPoint x: 706, endPoint y: 554, distance: 56.4
click at [706, 554] on td "Chest Width" at bounding box center [678, 542] width 67 height 60
click at [678, 539] on td "Chest Width" at bounding box center [678, 542] width 67 height 60
drag, startPoint x: 654, startPoint y: 527, endPoint x: 671, endPoint y: 543, distance: 23.3
click at [699, 560] on td "Chest Width" at bounding box center [678, 542] width 67 height 60
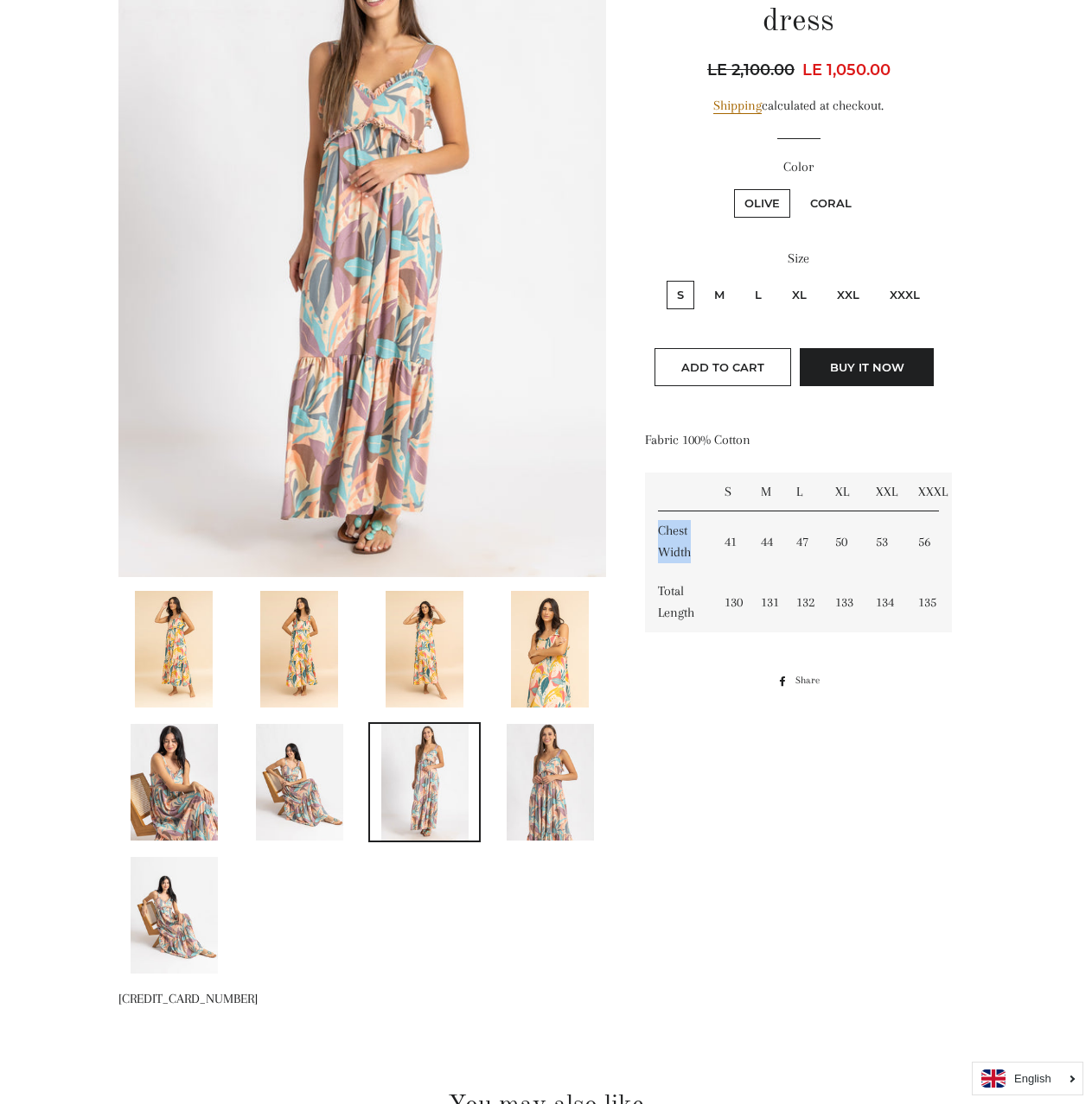
click at [668, 540] on td "Chest Width" at bounding box center [678, 542] width 67 height 60
click at [677, 536] on td "Chest Width" at bounding box center [678, 542] width 67 height 60
click at [675, 553] on td "Chest Width" at bounding box center [678, 542] width 67 height 60
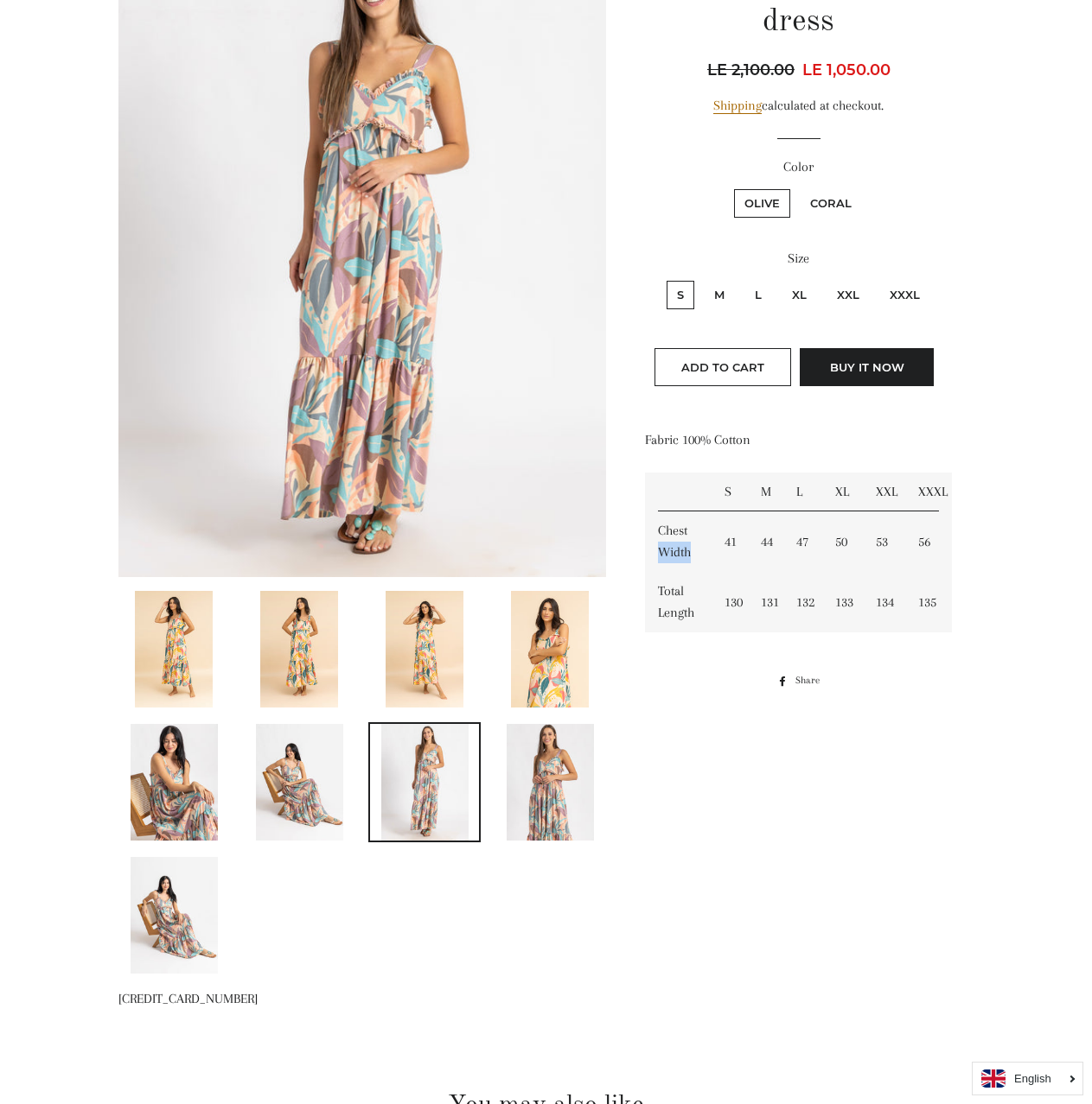
click at [675, 553] on td "Chest Width" at bounding box center [678, 542] width 67 height 60
copy td "Width"
click at [672, 512] on td "Chest Width" at bounding box center [678, 542] width 67 height 60
drag, startPoint x: 654, startPoint y: 527, endPoint x: 711, endPoint y: 556, distance: 64.0
click at [711, 556] on tr "Chest Width 41 44 47 50 53 56" at bounding box center [798, 542] width 307 height 60
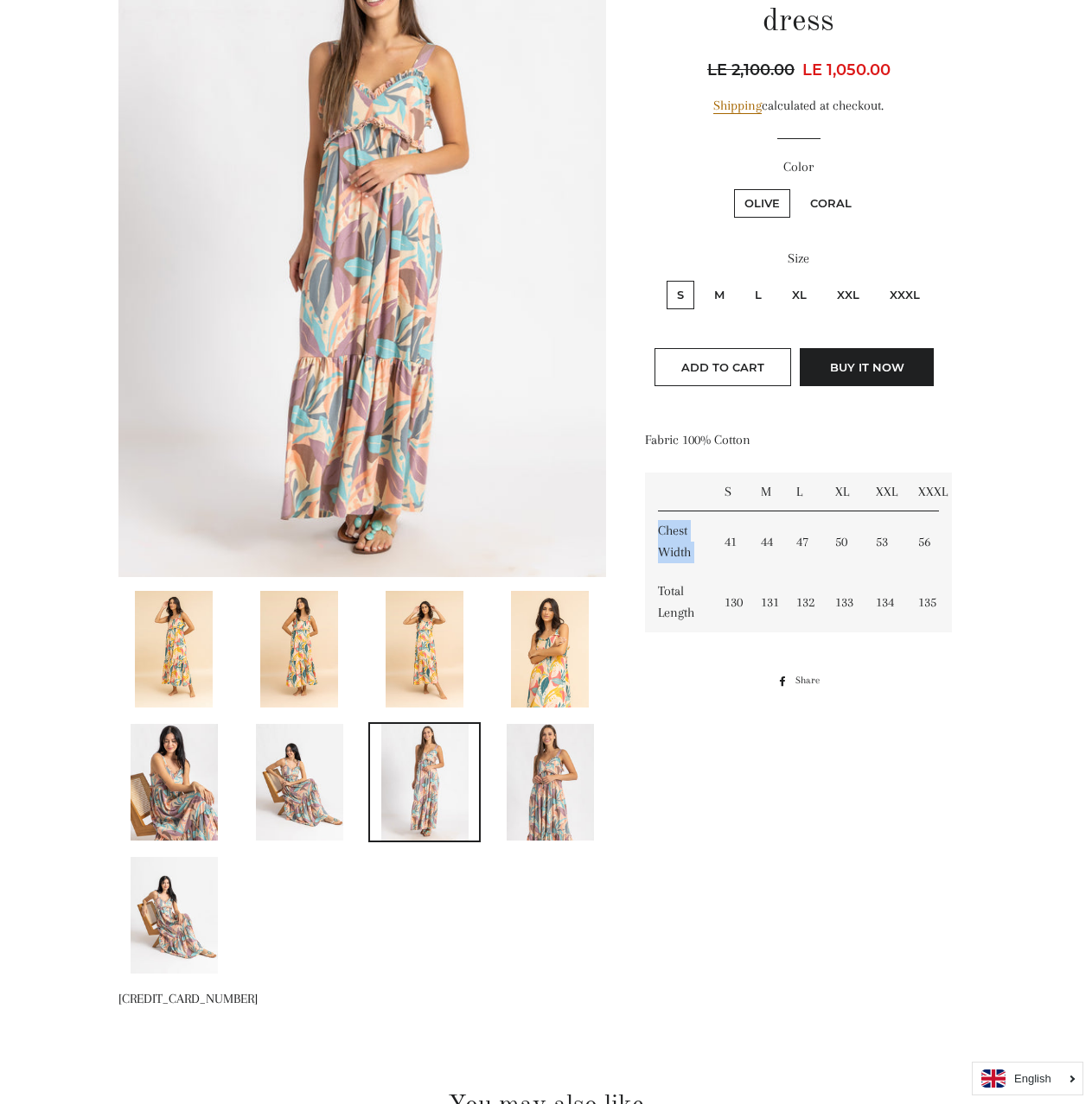
copy tr "Chest Width"
drag, startPoint x: 663, startPoint y: 586, endPoint x: 710, endPoint y: 614, distance: 54.7
click at [710, 614] on td "Total Length" at bounding box center [678, 602] width 67 height 60
copy td "Total Length"
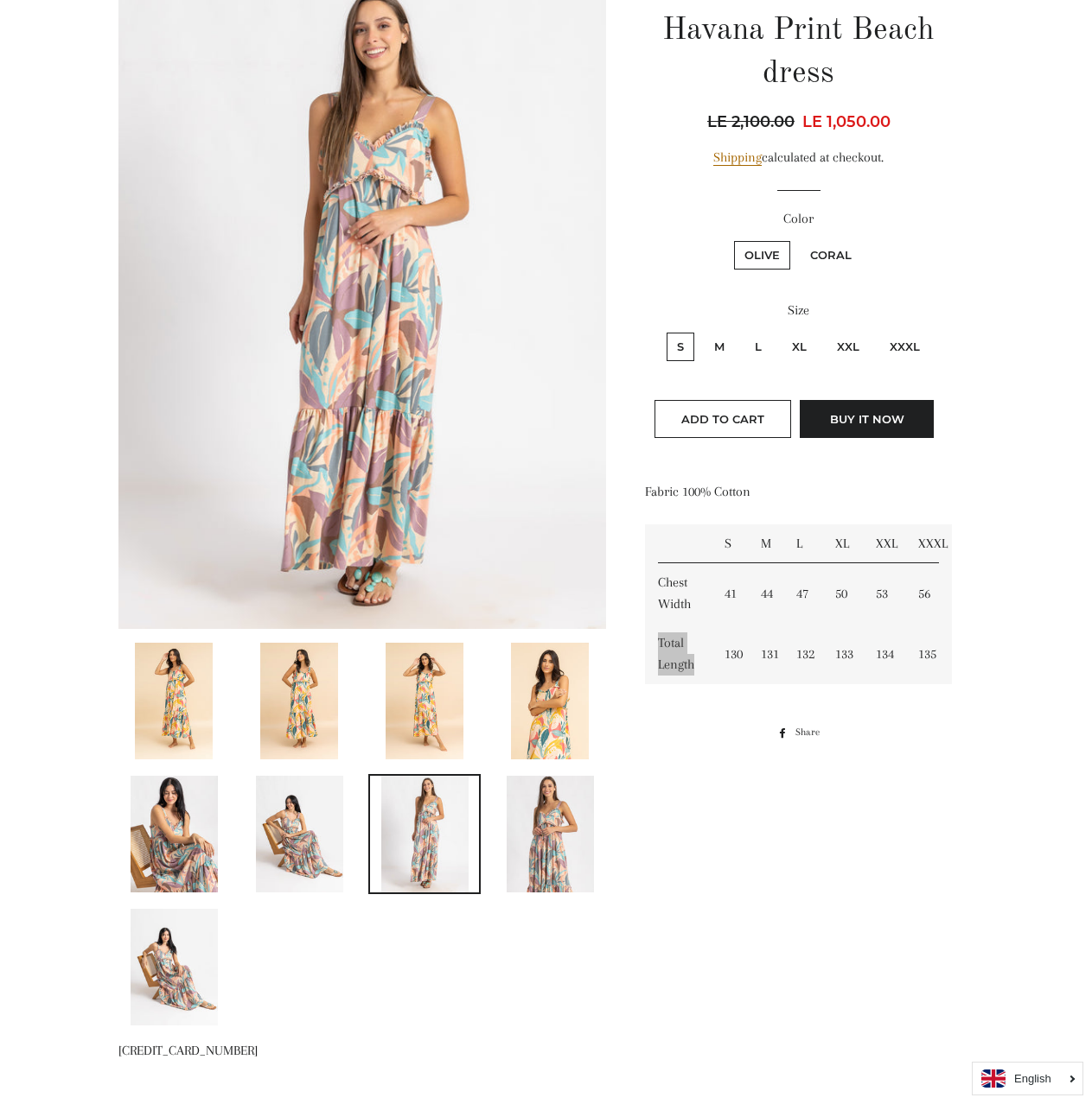
scroll to position [0, 0]
